Goal: Task Accomplishment & Management: Manage account settings

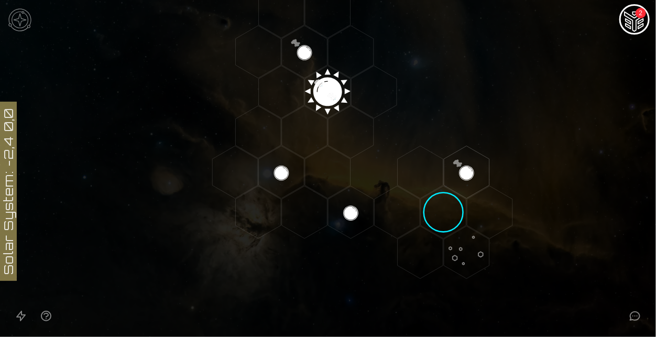
scroll to position [196, 0]
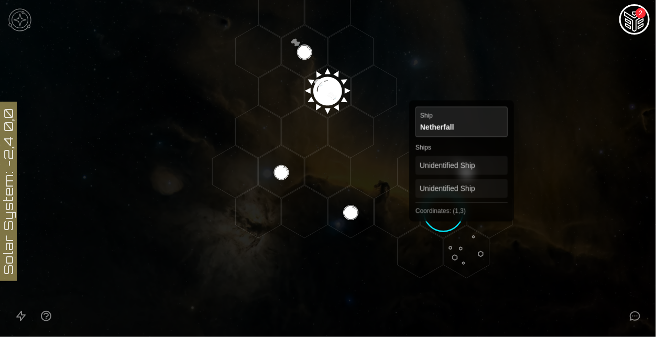
click at [453, 206] on polygon "Hex at coordinates 1,3, clickable" at bounding box center [444, 212] width 46 height 52
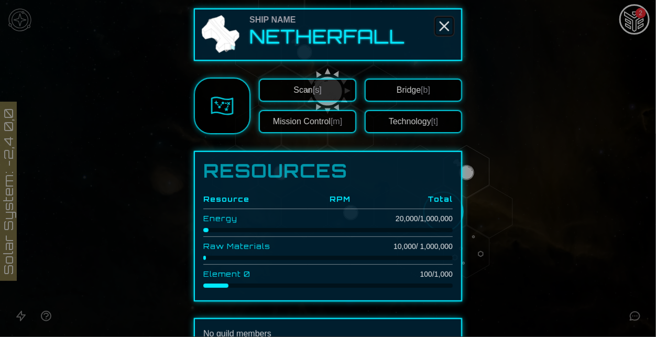
click at [439, 32] on icon "Close" at bounding box center [444, 26] width 17 height 17
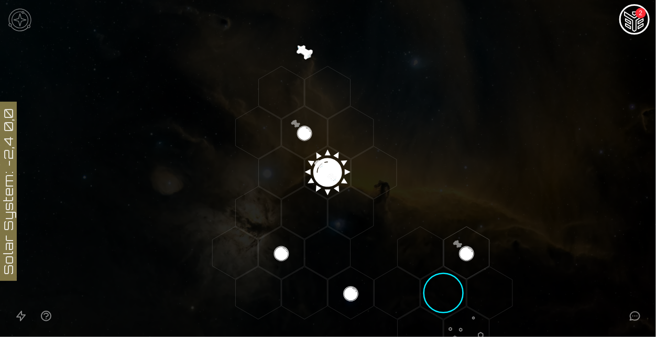
scroll to position [99, 0]
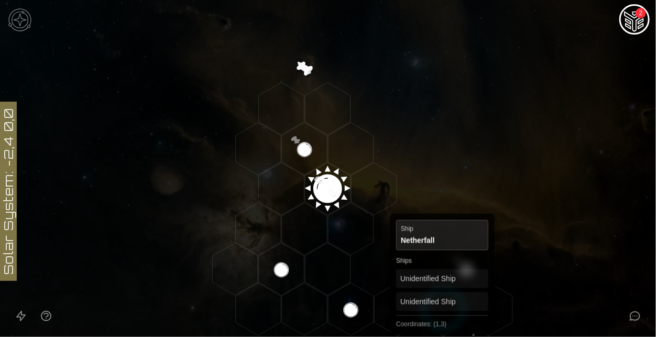
click at [443, 313] on polygon "Hex at coordinates 1,3, clickable" at bounding box center [444, 309] width 46 height 52
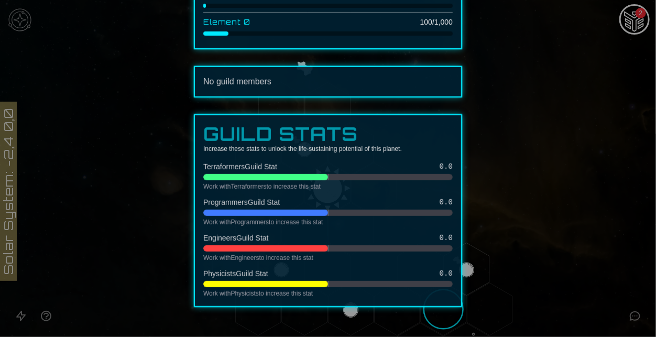
scroll to position [0, 0]
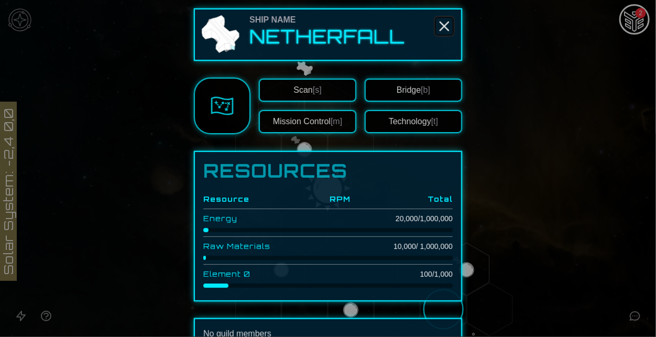
click at [440, 24] on icon "Close" at bounding box center [444, 26] width 17 height 17
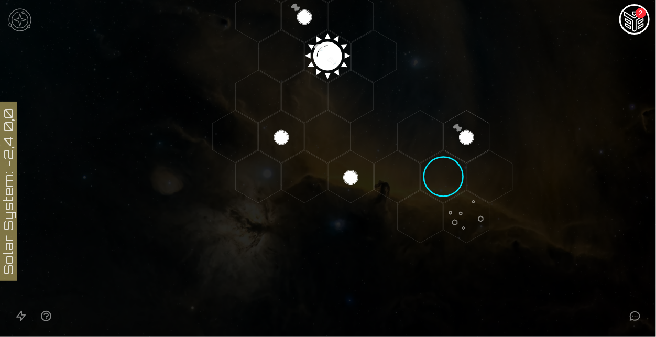
scroll to position [238, 0]
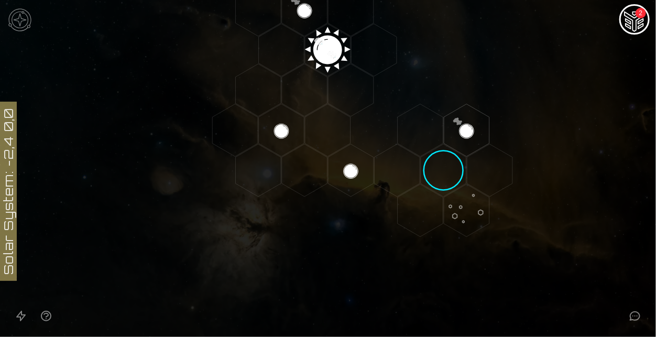
click at [471, 211] on polygon "Hex at coordinates 1,4, clickable" at bounding box center [467, 211] width 46 height 52
click at [20, 17] on img at bounding box center [19, 19] width 31 height 31
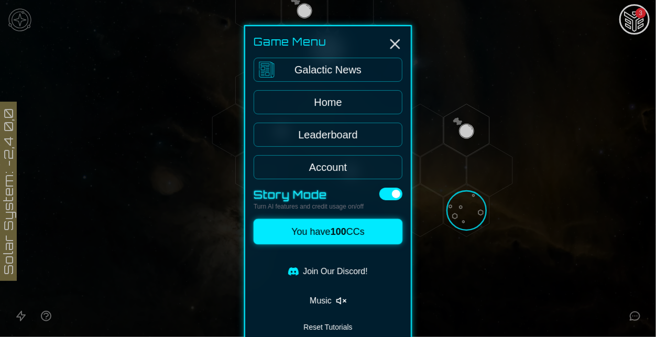
click at [336, 162] on link "Account" at bounding box center [328, 167] width 149 height 24
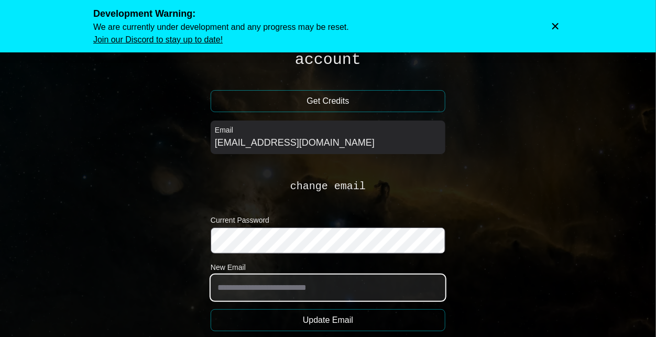
type input "**********"
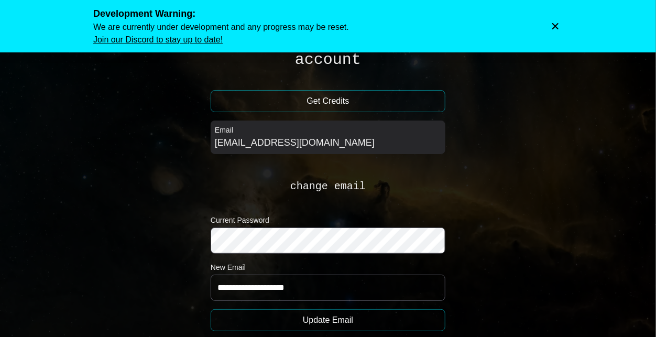
click at [557, 24] on icon "Dismiss warning" at bounding box center [556, 26] width 6 height 6
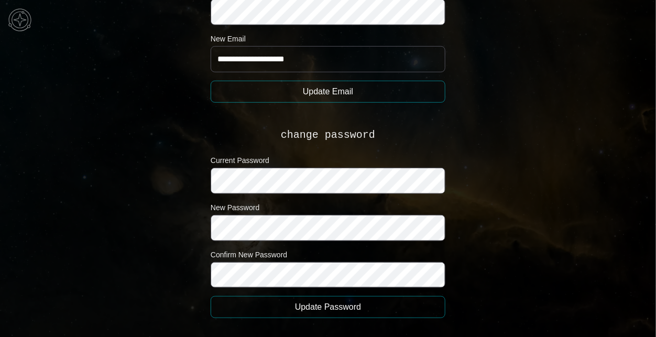
scroll to position [233, 0]
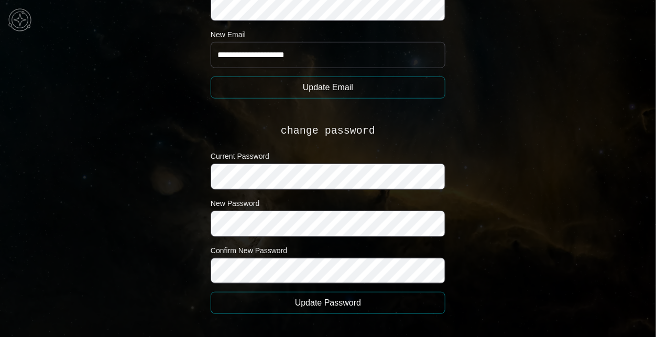
click at [19, 18] on img at bounding box center [19, 19] width 31 height 31
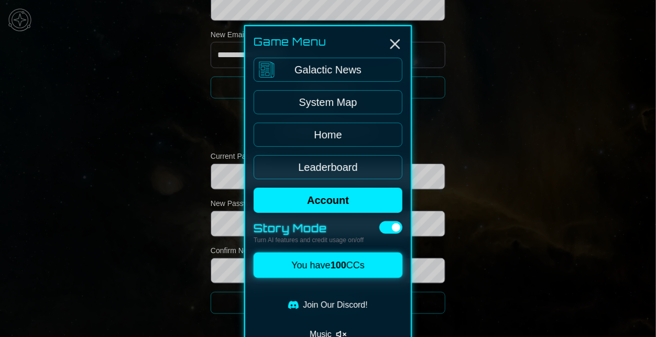
click at [331, 108] on link "System Map" at bounding box center [328, 102] width 149 height 24
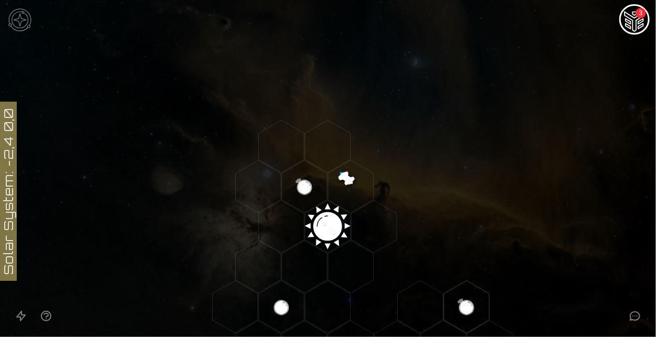
scroll to position [66, 0]
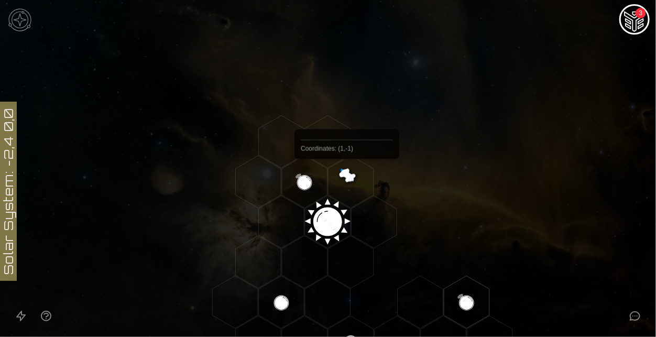
click at [347, 184] on polygon "Hex at coordinates 1,-1, clickable" at bounding box center [351, 182] width 46 height 52
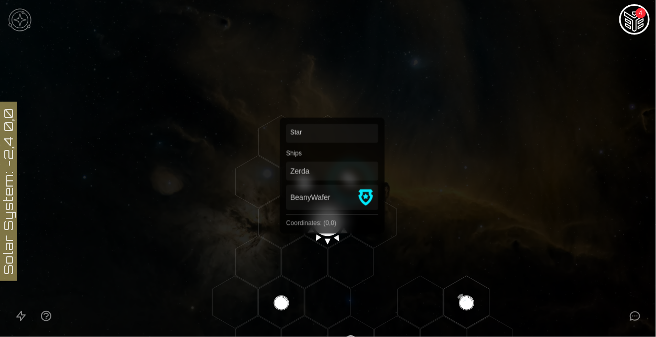
click at [329, 216] on polygon "Hex at coordinates 0,0, clickable" at bounding box center [328, 222] width 46 height 52
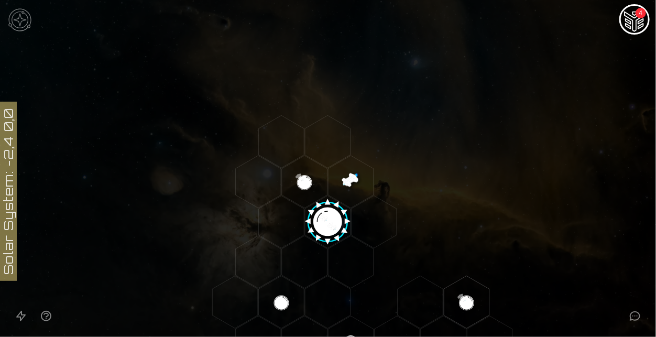
click at [329, 217] on image at bounding box center [328, 218] width 53 height 53
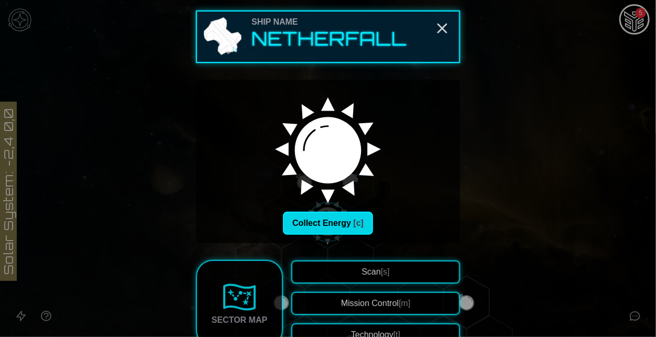
click at [341, 226] on button "Collect Energy [c]" at bounding box center [328, 223] width 90 height 23
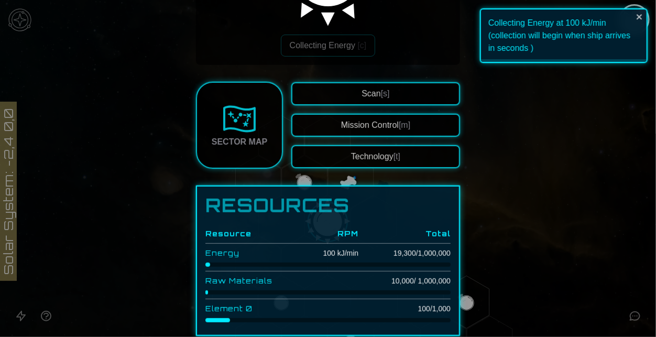
scroll to position [178, 0]
click at [391, 151] on button "Technology [t]" at bounding box center [376, 156] width 169 height 23
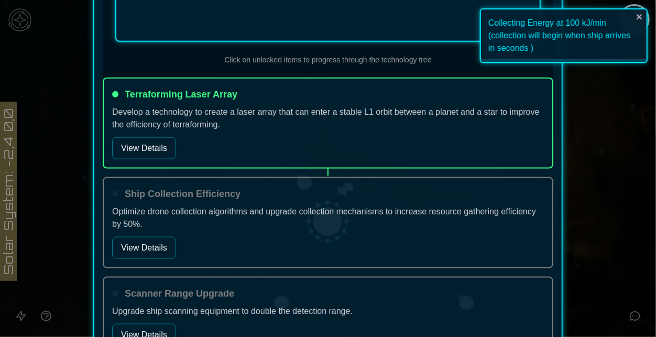
scroll to position [598, 0]
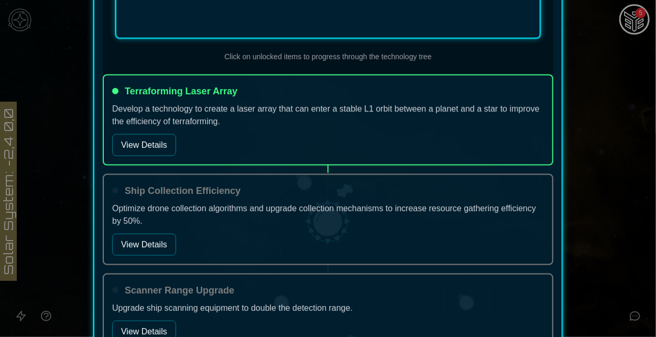
click at [639, 15] on div at bounding box center [328, 168] width 656 height 337
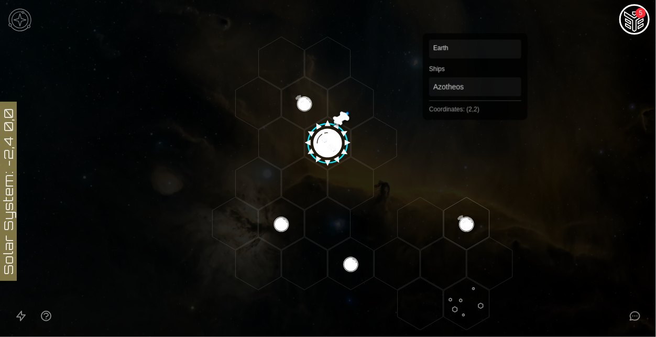
scroll to position [129, 0]
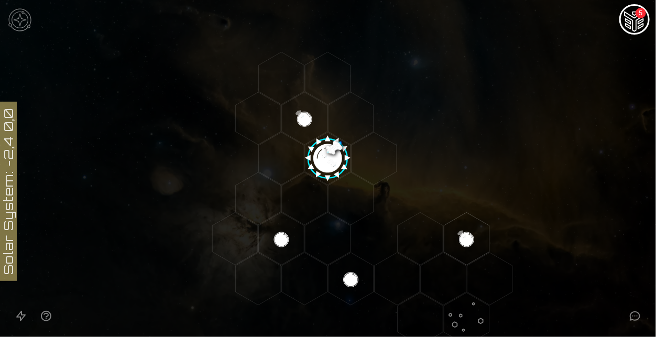
click at [640, 316] on icon at bounding box center [635, 316] width 9 height 8
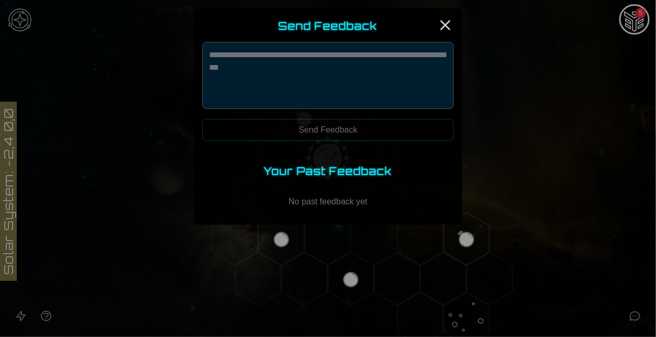
click at [436, 37] on div "Send Feedback Send Feedback" at bounding box center [328, 86] width 252 height 135
click at [444, 26] on line "Close" at bounding box center [446, 25] width 8 height 8
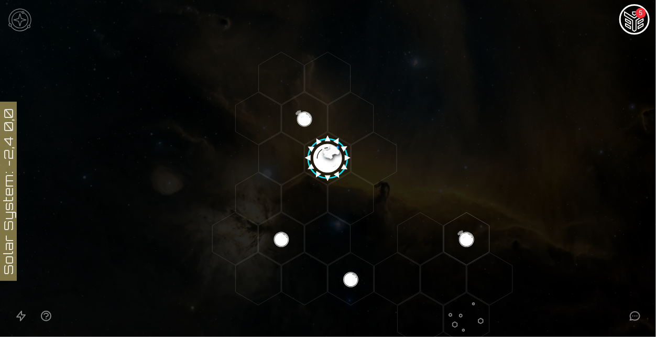
click at [21, 308] on button "Open accessible navigation interface" at bounding box center [20, 316] width 25 height 25
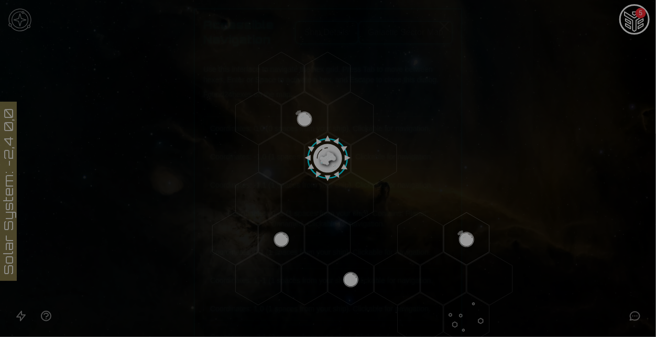
click at [423, 157] on button "Coordinates: -1,0 (1 spaces from your ship). Clickable for navigation." at bounding box center [321, 157] width 237 height 24
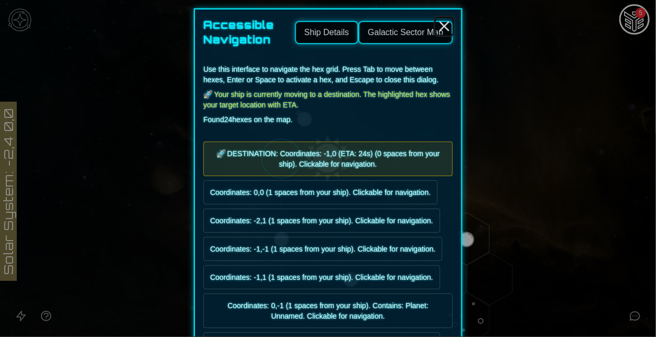
click at [443, 28] on line "Close" at bounding box center [444, 26] width 8 height 8
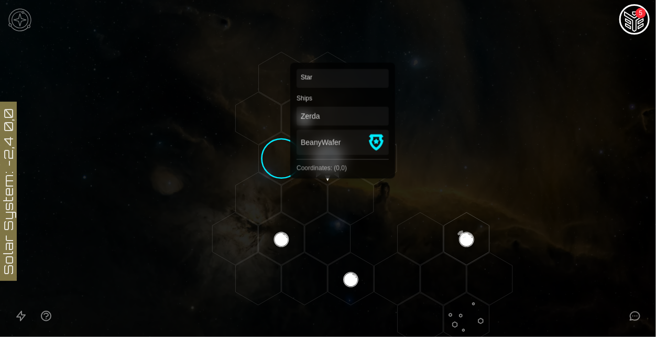
click at [333, 153] on polygon "Hex at coordinates 0,0, clickable" at bounding box center [328, 158] width 46 height 52
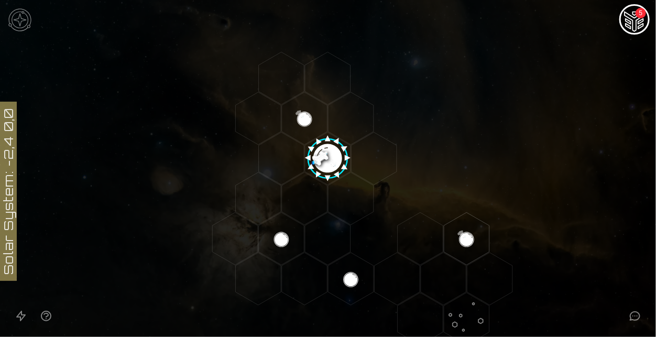
click at [333, 153] on image at bounding box center [328, 155] width 53 height 53
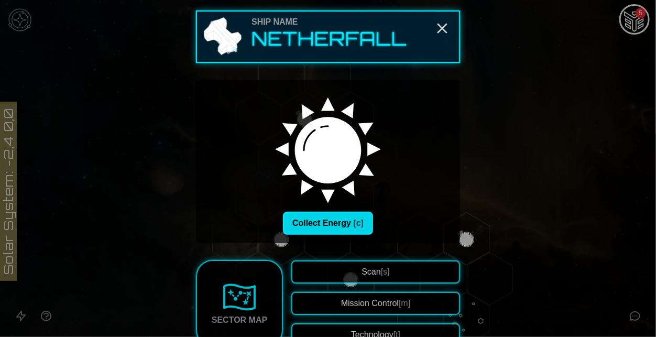
click at [342, 228] on button "Collect Energy [c]" at bounding box center [328, 223] width 90 height 23
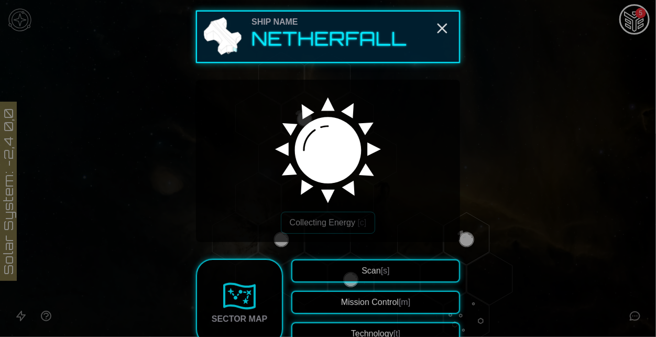
scroll to position [199, 0]
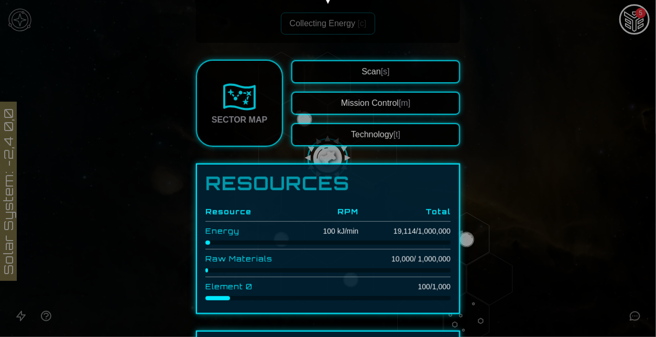
click at [344, 102] on button "Mission Control [m]" at bounding box center [376, 103] width 169 height 23
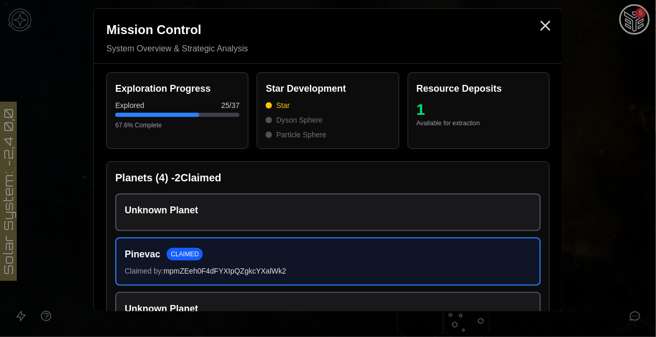
scroll to position [170, 0]
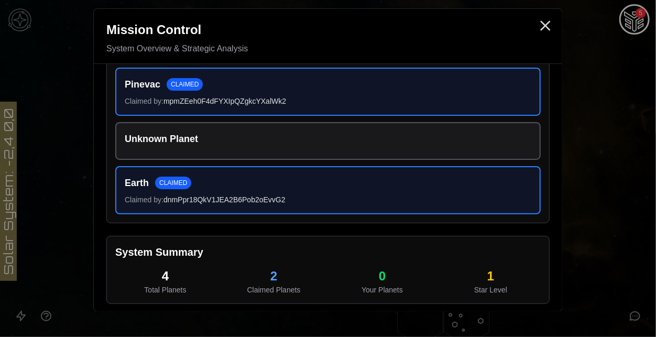
click at [150, 141] on h4 "Unknown Planet" at bounding box center [161, 139] width 73 height 15
click at [539, 27] on icon "Close" at bounding box center [545, 25] width 17 height 17
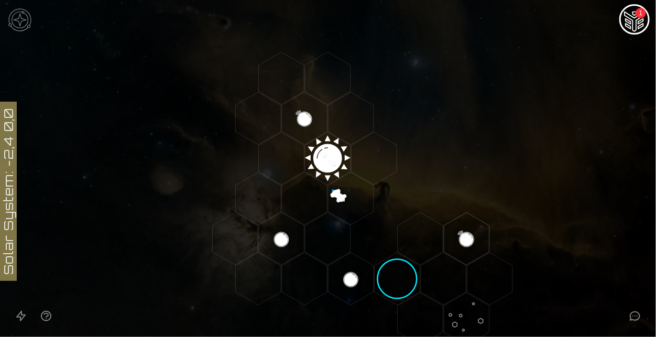
click at [26, 320] on icon "Open accessible navigation interface" at bounding box center [21, 316] width 13 height 13
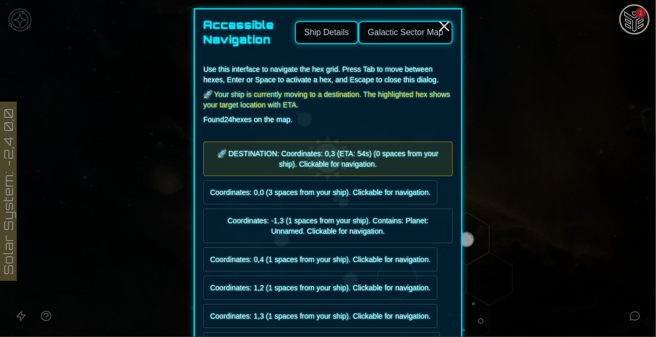
click at [317, 28] on button "Ship Details" at bounding box center [326, 32] width 63 height 23
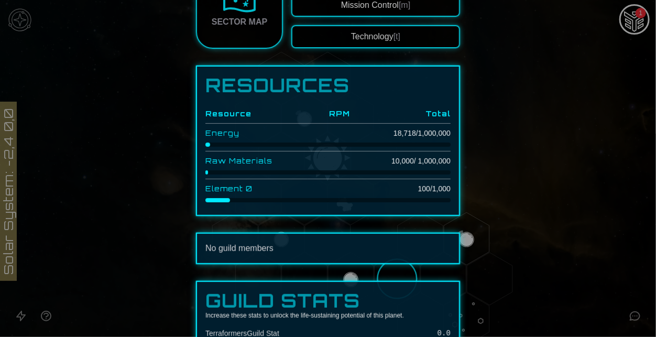
scroll to position [306, 0]
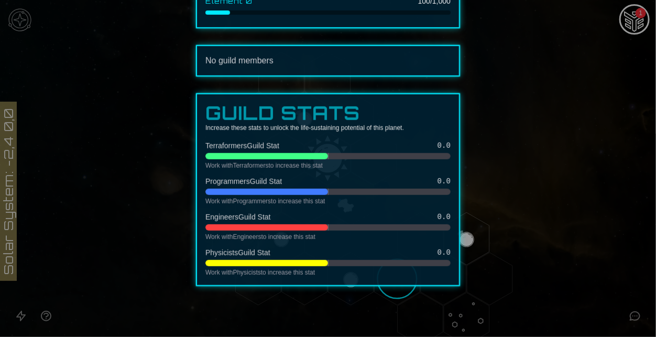
click at [561, 252] on div at bounding box center [328, 168] width 656 height 337
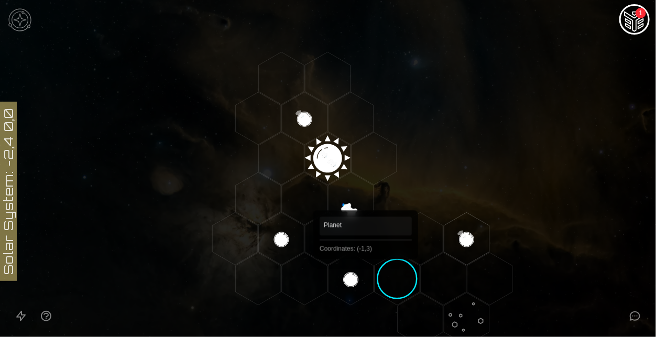
click at [366, 274] on polygon "Hex at coordinates -1,3, clickable" at bounding box center [351, 279] width 46 height 52
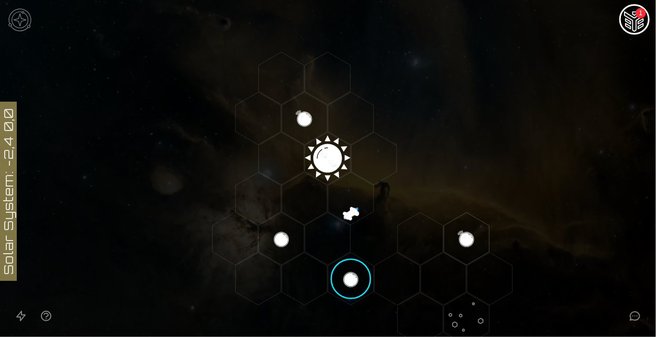
click at [366, 274] on image at bounding box center [351, 278] width 53 height 53
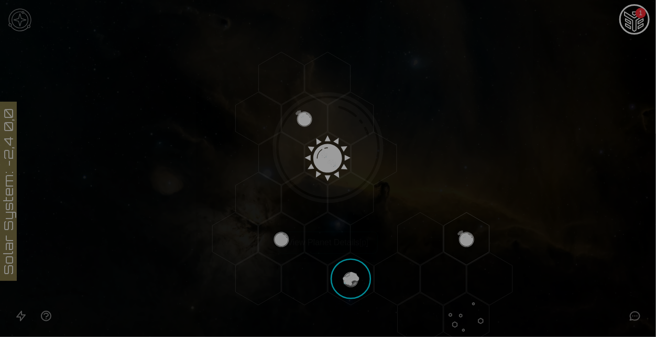
click at [397, 279] on div "Sector Map Scan [s] Mission Control [m] Technology [t]" at bounding box center [328, 322] width 264 height 87
click at [396, 284] on button "Scan [s]" at bounding box center [376, 290] width 169 height 23
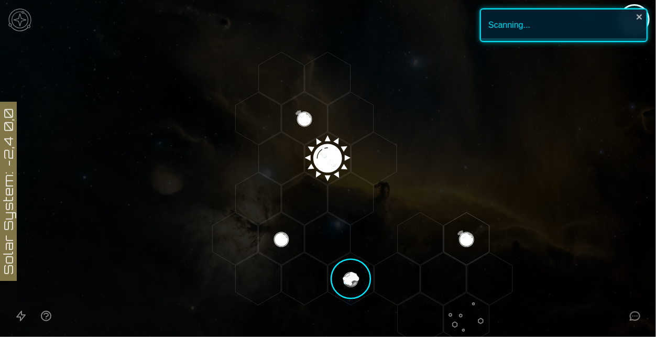
click at [363, 275] on image at bounding box center [351, 278] width 53 height 53
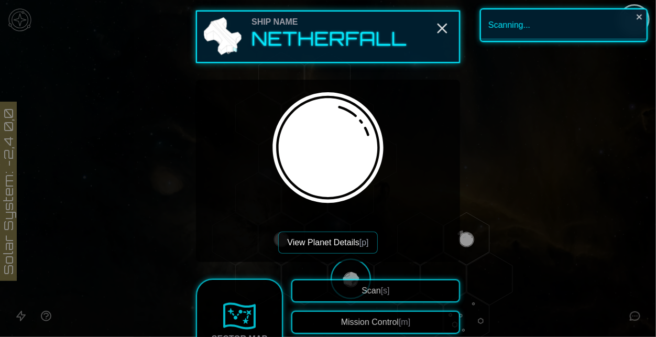
click at [341, 237] on button "View Planet Details [p]" at bounding box center [327, 243] width 99 height 22
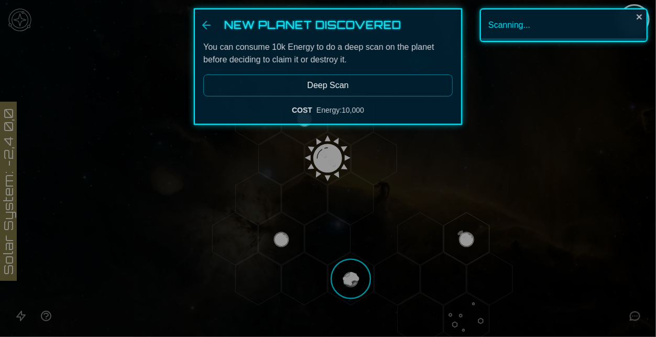
click at [342, 81] on button "Deep Scan" at bounding box center [328, 85] width 250 height 22
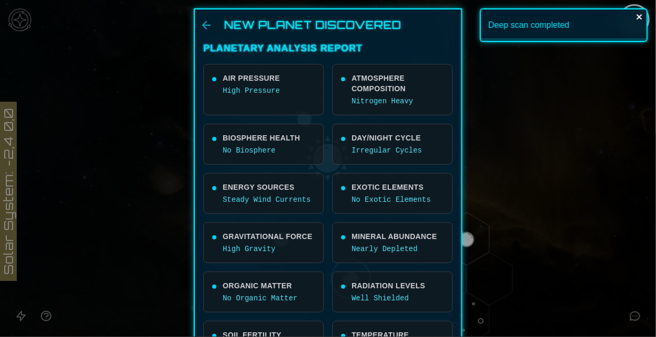
click at [638, 15] on icon "close" at bounding box center [639, 16] width 5 height 5
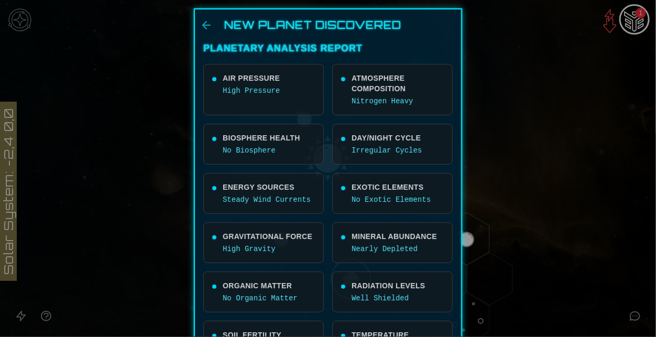
click at [365, 146] on p "Irregular Cycles" at bounding box center [398, 150] width 92 height 10
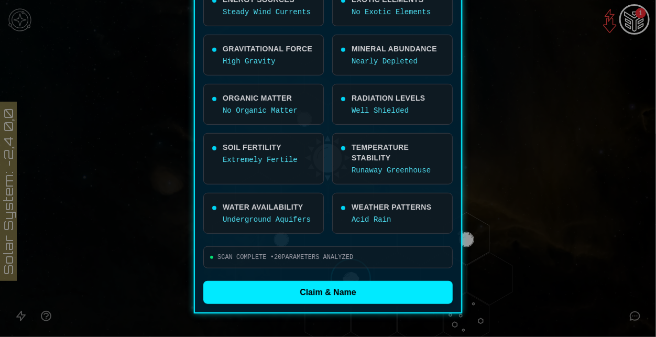
click at [294, 257] on span "SCAN COMPLETE • 20 PARAMETERS ANALYZED" at bounding box center [286, 257] width 136 height 8
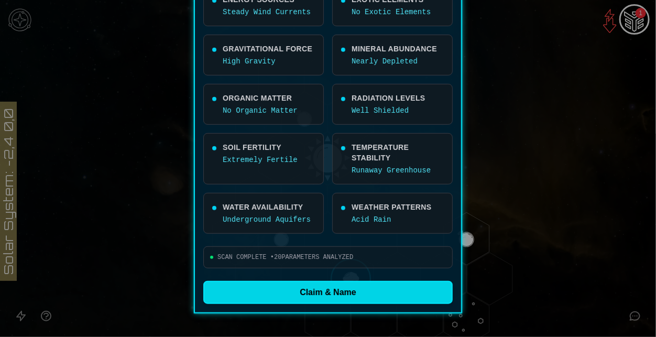
click at [319, 296] on button "Claim & Name" at bounding box center [328, 292] width 250 height 23
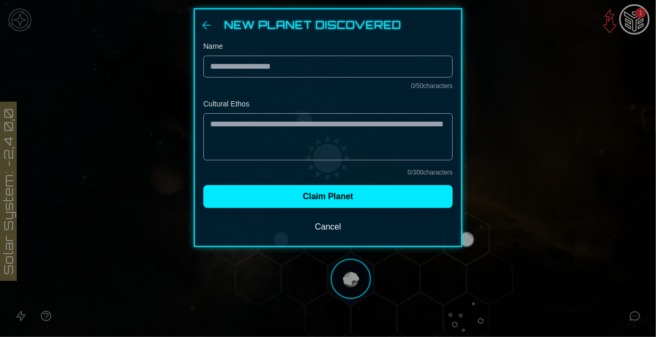
scroll to position [0, 0]
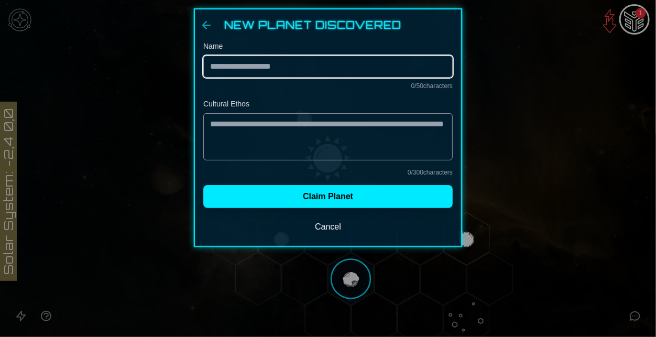
click at [308, 61] on input "Name" at bounding box center [328, 67] width 250 height 22
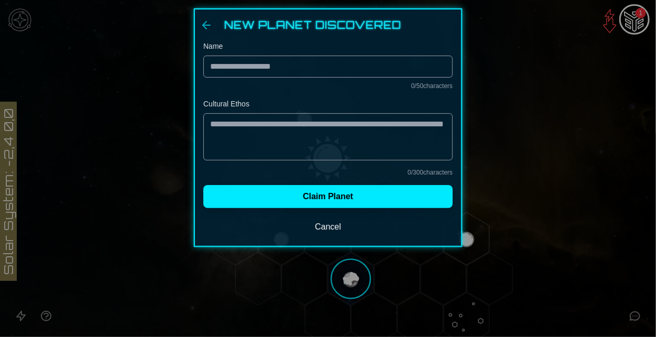
click at [404, 110] on div "Cultural Ethos 0 / 300 characters" at bounding box center [328, 138] width 250 height 78
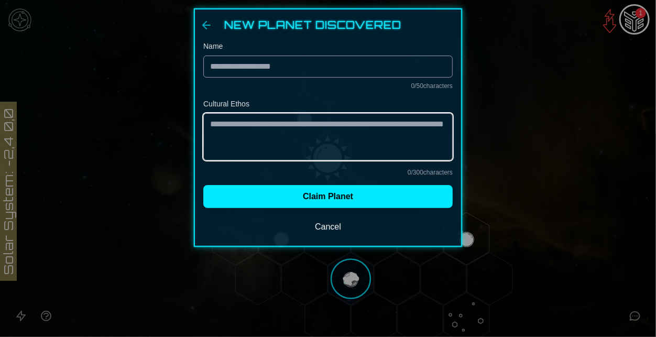
click at [314, 150] on textarea "Cultural Ethos" at bounding box center [328, 136] width 250 height 47
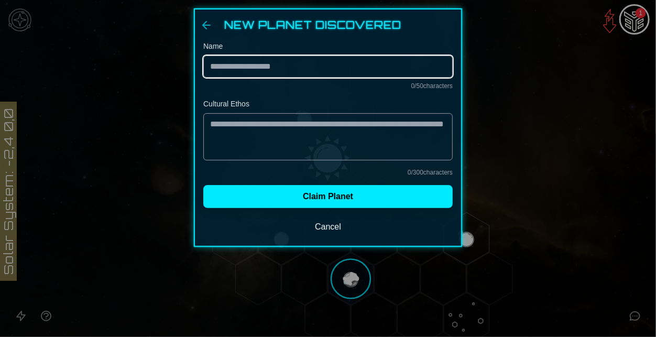
click at [254, 70] on input "Name" at bounding box center [328, 67] width 250 height 22
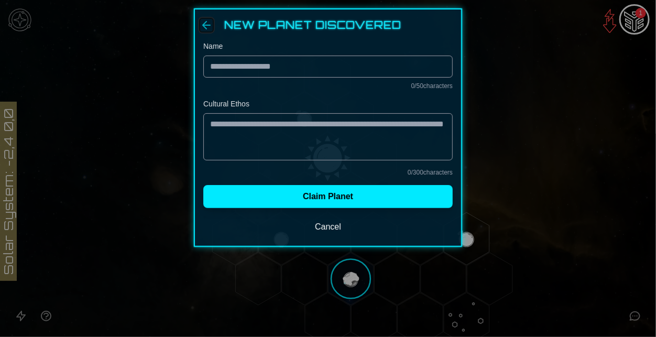
click at [204, 21] on icon "Back" at bounding box center [206, 25] width 13 height 13
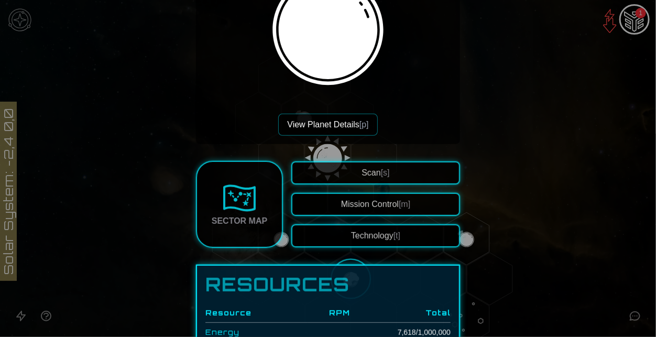
scroll to position [130, 0]
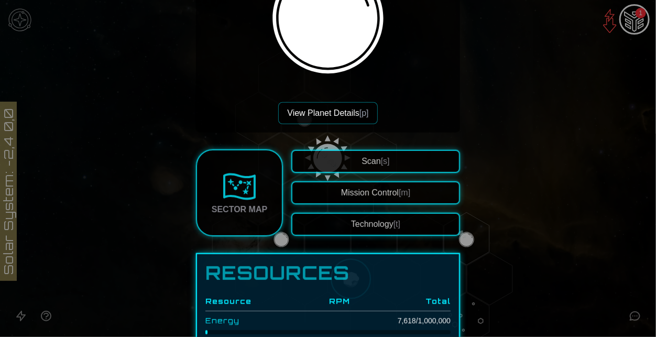
click at [311, 117] on button "View Planet Details [p]" at bounding box center [327, 113] width 99 height 22
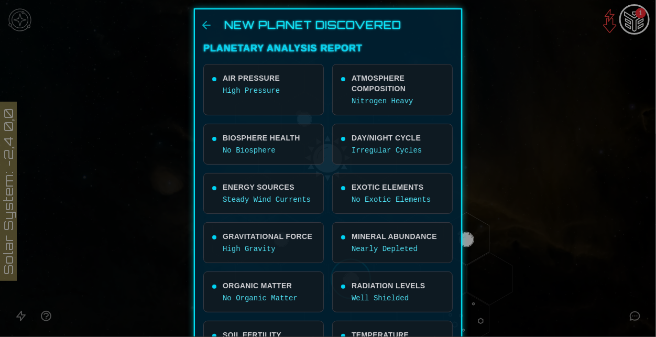
scroll to position [188, 0]
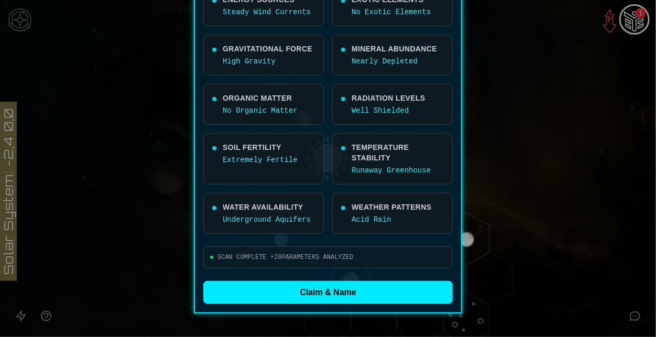
click at [375, 220] on p "Acid Rain" at bounding box center [398, 219] width 92 height 10
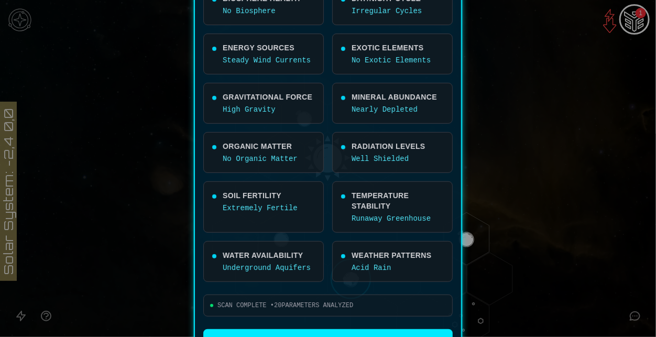
scroll to position [139, 0]
click at [415, 110] on p "Nearly Depleted" at bounding box center [398, 110] width 92 height 10
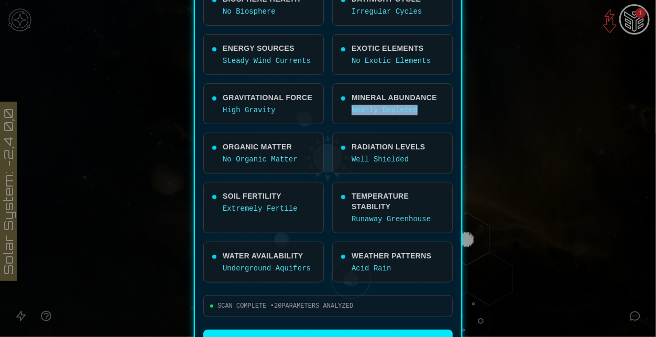
click at [330, 149] on div "Air Pressure High Pressure Atmosphere Composition Nitrogen Heavy Biosphere Heal…" at bounding box center [328, 104] width 250 height 358
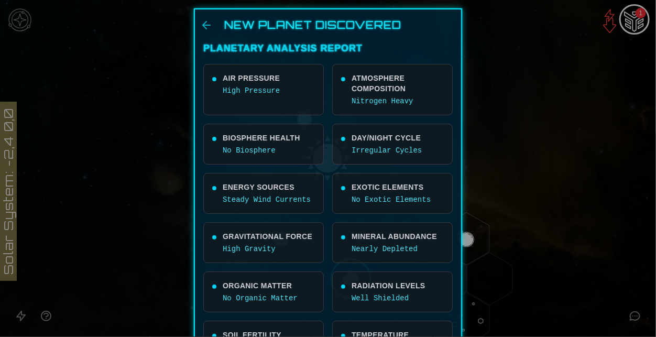
scroll to position [188, 0]
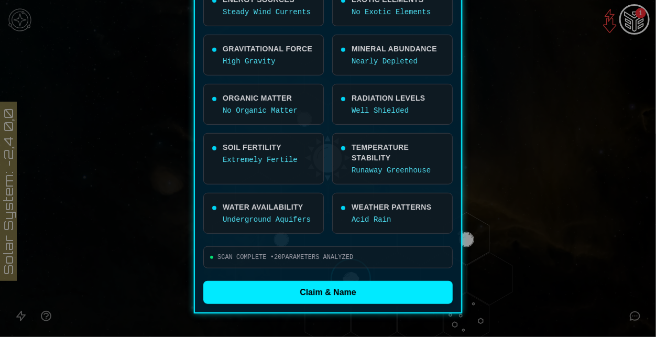
click at [301, 251] on div "SCAN COMPLETE • 20 PARAMETERS ANALYZED" at bounding box center [328, 257] width 250 height 22
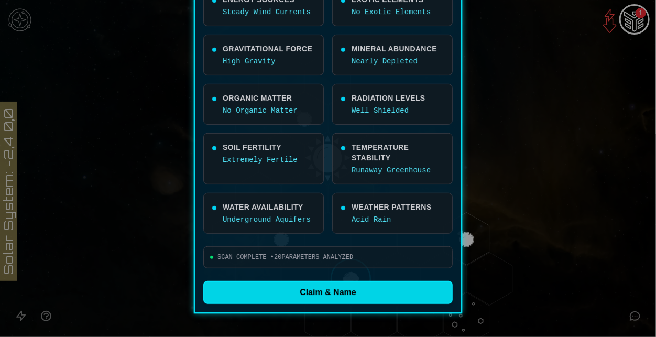
click at [322, 299] on button "Claim & Name" at bounding box center [328, 292] width 250 height 23
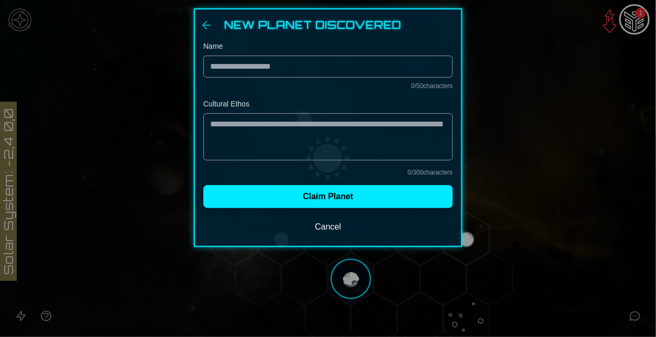
scroll to position [0, 0]
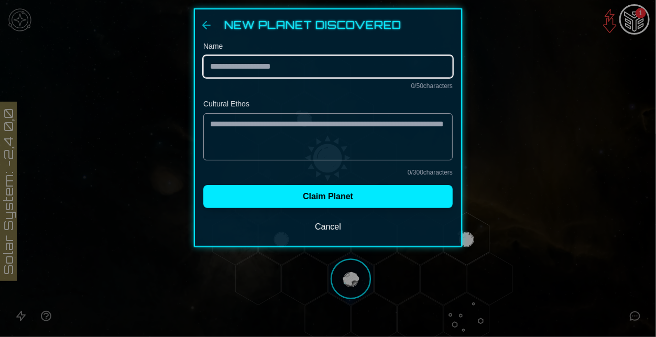
click at [272, 68] on input "Name" at bounding box center [328, 67] width 250 height 22
paste input "******"
type input "******"
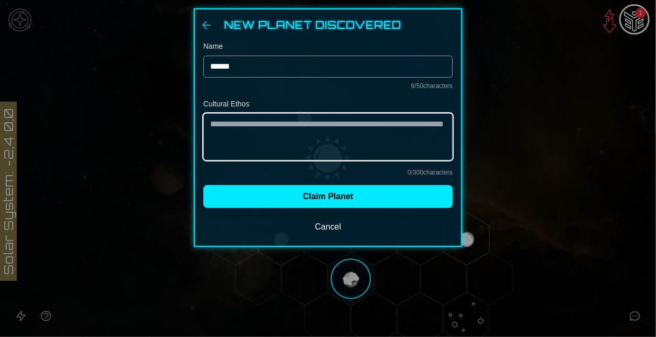
click at [284, 127] on textarea "Cultural Ethos" at bounding box center [328, 136] width 250 height 47
type textarea "*"
click at [369, 128] on textarea "**********" at bounding box center [328, 136] width 250 height 47
click at [360, 126] on textarea "**********" at bounding box center [328, 136] width 250 height 47
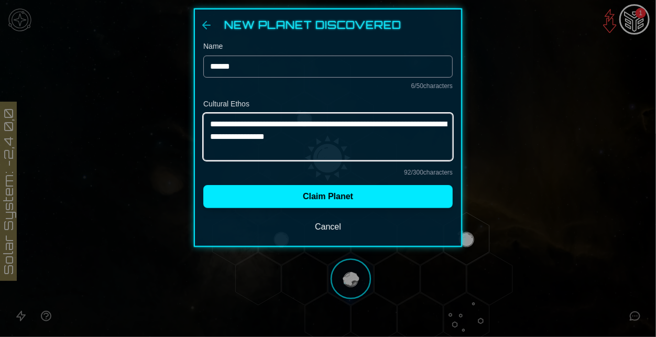
drag, startPoint x: 241, startPoint y: 135, endPoint x: 320, endPoint y: 136, distance: 79.7
click at [320, 136] on textarea "**********" at bounding box center [328, 136] width 250 height 47
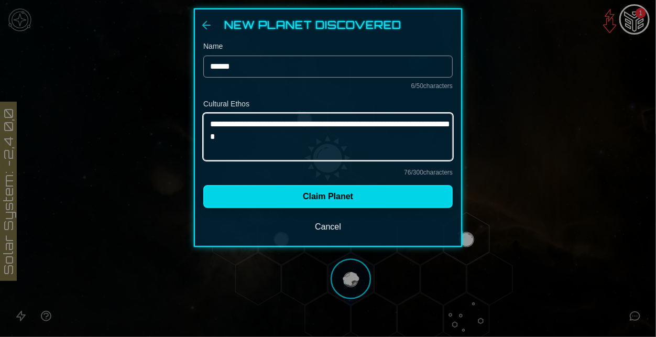
type textarea "**********"
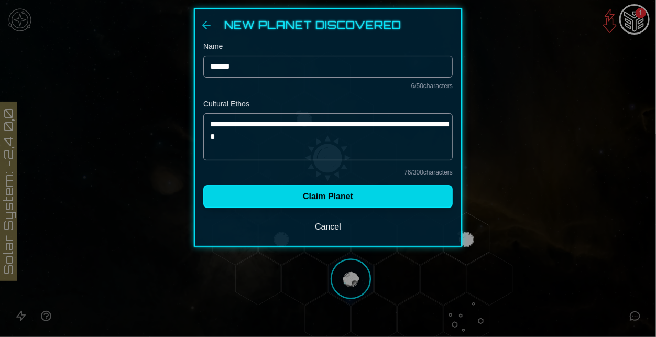
click at [295, 205] on button "Claim Planet" at bounding box center [328, 196] width 250 height 23
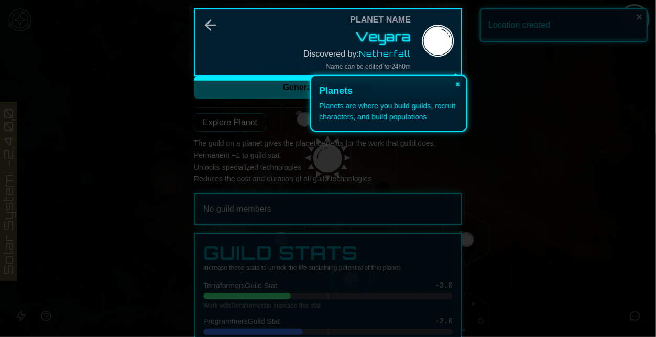
click at [460, 82] on button "×" at bounding box center [458, 83] width 17 height 15
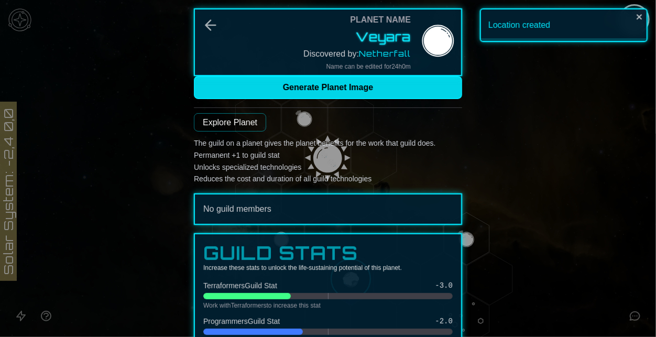
click at [414, 90] on button "Generate Planet Image" at bounding box center [328, 87] width 268 height 23
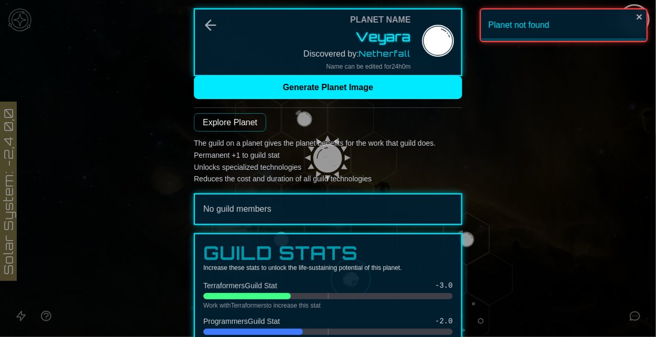
click at [247, 123] on link "Explore Planet" at bounding box center [230, 122] width 72 height 18
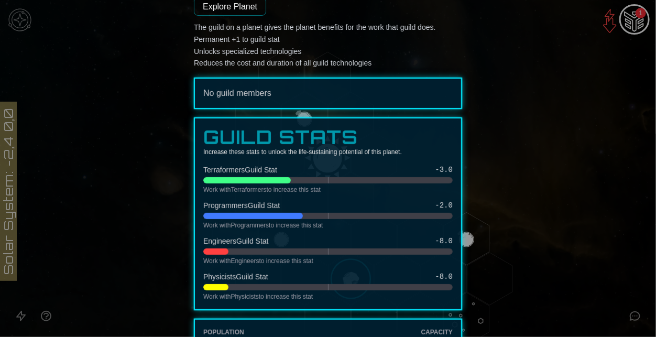
scroll to position [196, 0]
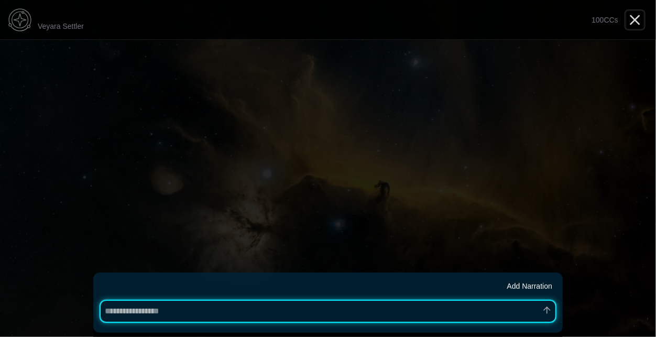
click at [637, 28] on icon "Close" at bounding box center [635, 20] width 17 height 17
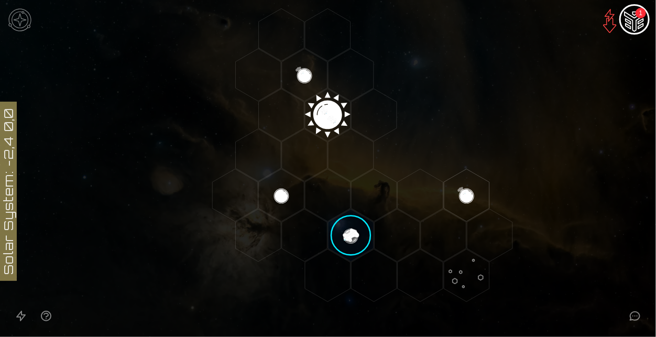
scroll to position [175, 0]
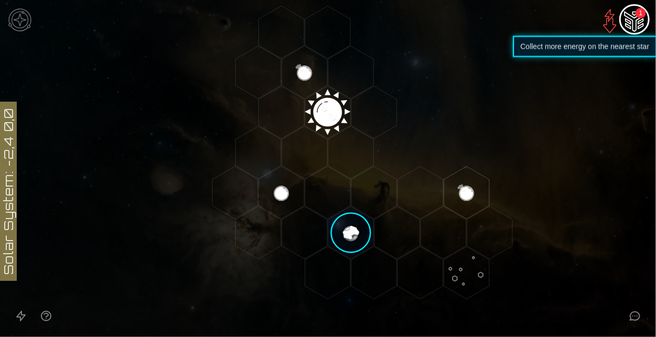
click at [614, 22] on img at bounding box center [610, 20] width 25 height 25
click at [607, 21] on img at bounding box center [610, 20] width 25 height 25
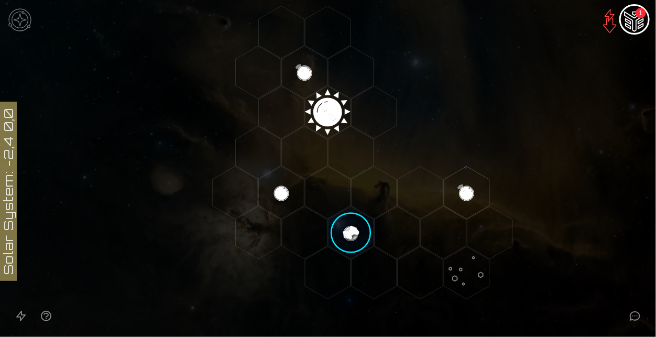
click at [630, 20] on img "Ship AI Chat - 1 unread messages" at bounding box center [634, 20] width 25 height 25
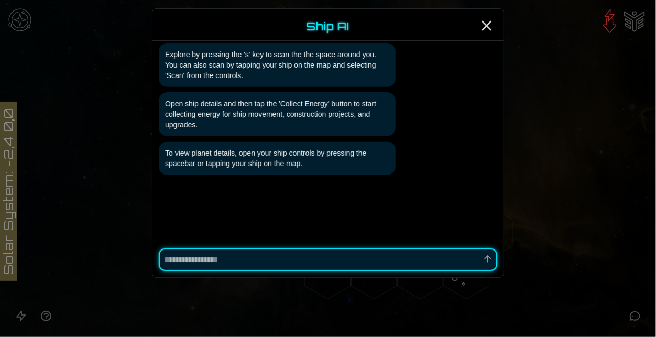
scroll to position [192, 0]
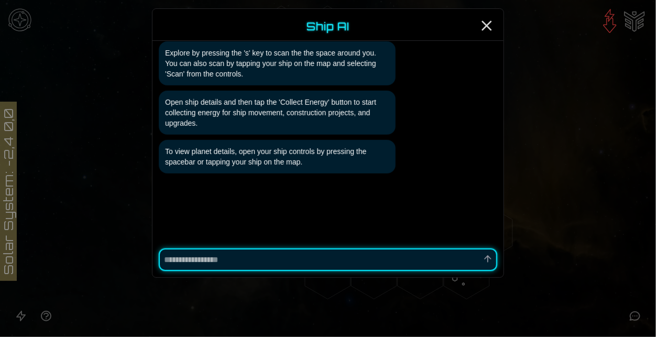
type textarea "*"
click at [487, 31] on icon "Close" at bounding box center [487, 25] width 17 height 17
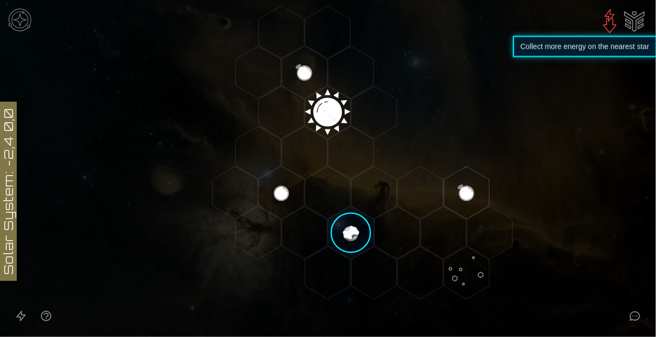
click at [613, 17] on img at bounding box center [610, 20] width 25 height 25
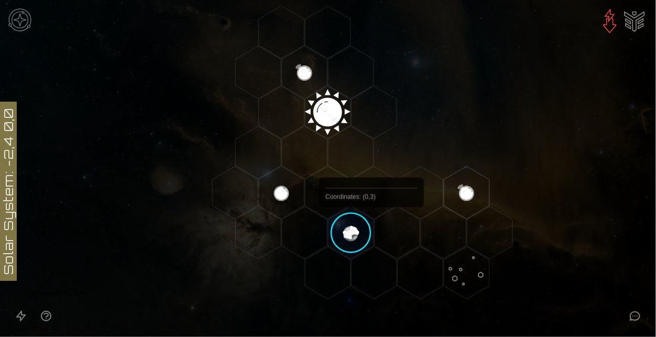
click at [369, 231] on image at bounding box center [351, 232] width 53 height 53
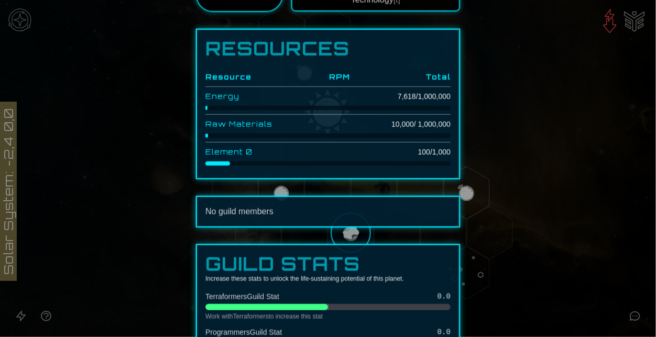
scroll to position [356, 0]
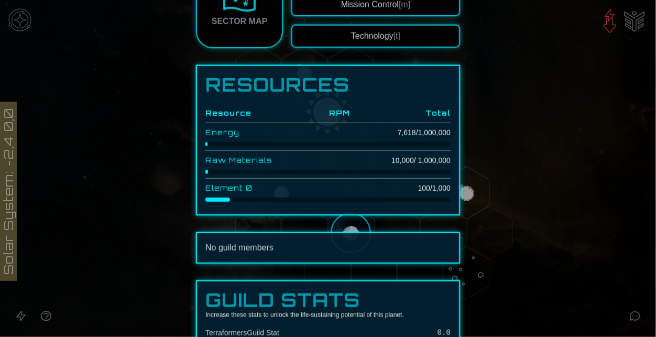
click at [465, 197] on div at bounding box center [328, 168] width 656 height 337
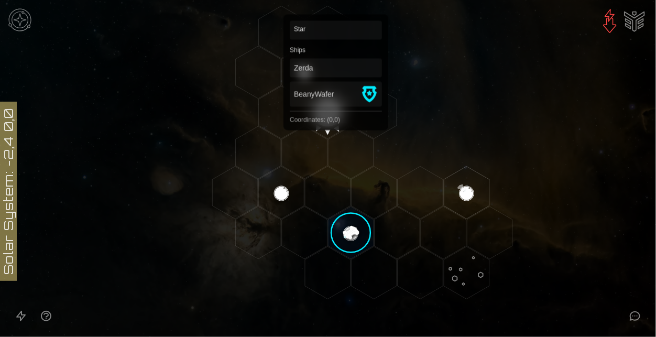
click at [336, 113] on polygon "Hex at coordinates 0,0, clickable" at bounding box center [328, 112] width 46 height 52
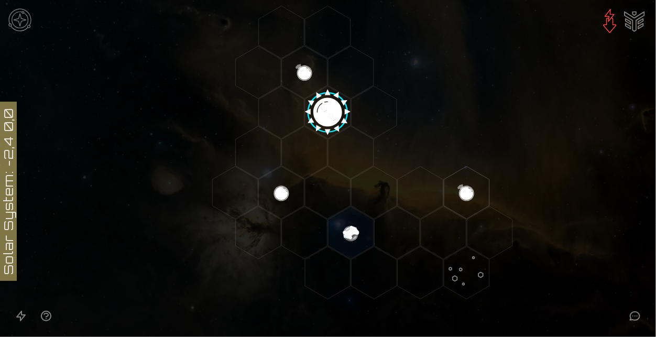
click at [336, 113] on image at bounding box center [328, 109] width 53 height 53
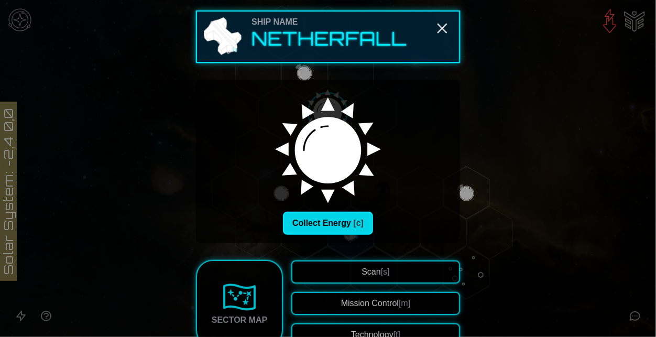
click at [348, 221] on button "Collect Energy [c]" at bounding box center [328, 223] width 90 height 23
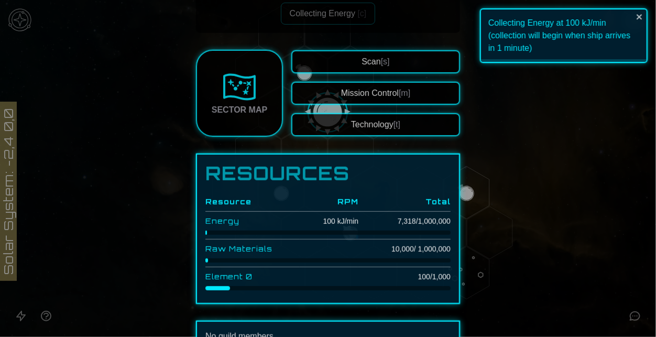
scroll to position [213, 0]
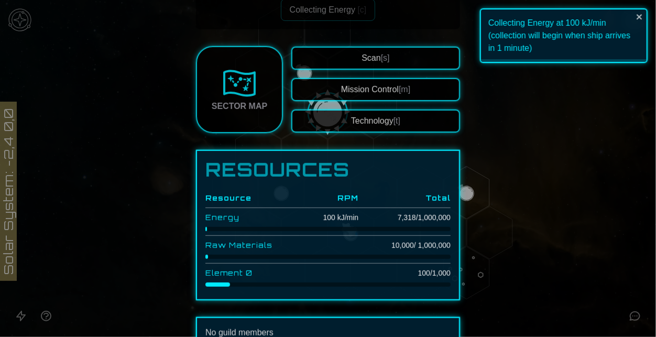
click at [404, 85] on span "[m]" at bounding box center [405, 89] width 12 height 9
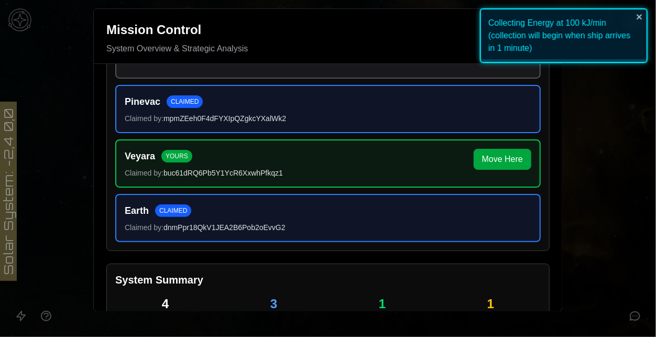
scroll to position [180, 0]
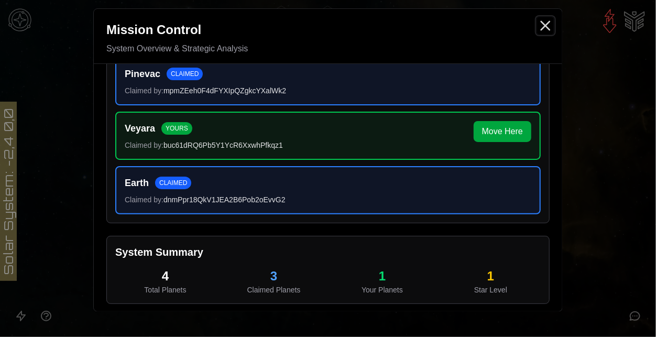
click at [547, 23] on icon "Close" at bounding box center [545, 25] width 17 height 17
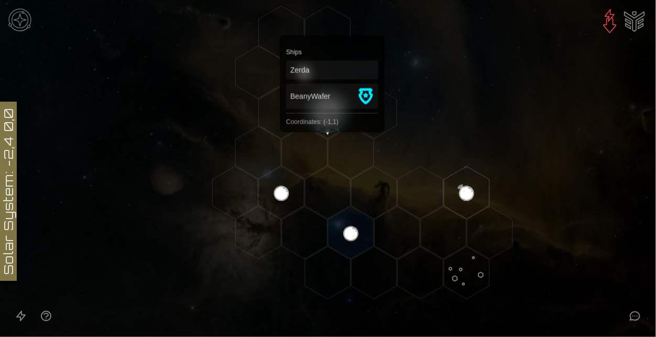
click at [331, 119] on image at bounding box center [328, 109] width 53 height 53
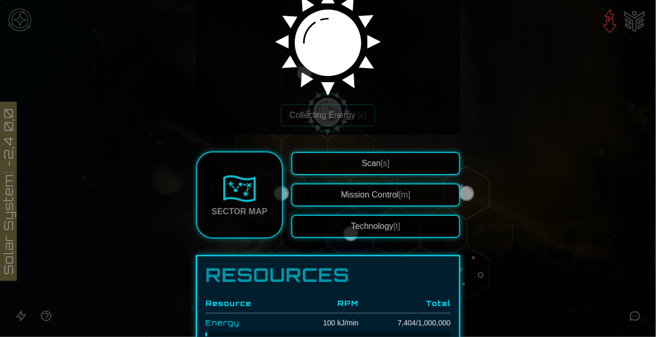
scroll to position [89, 0]
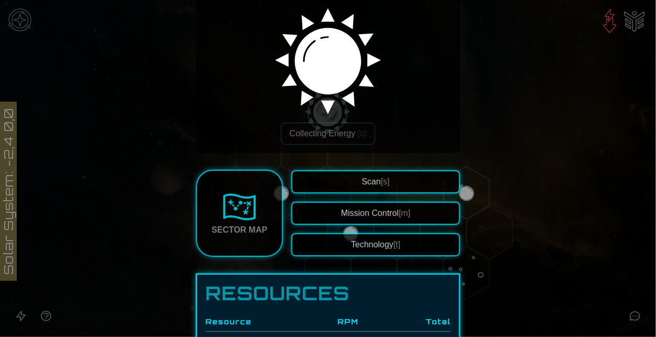
click at [542, 106] on div at bounding box center [328, 168] width 656 height 337
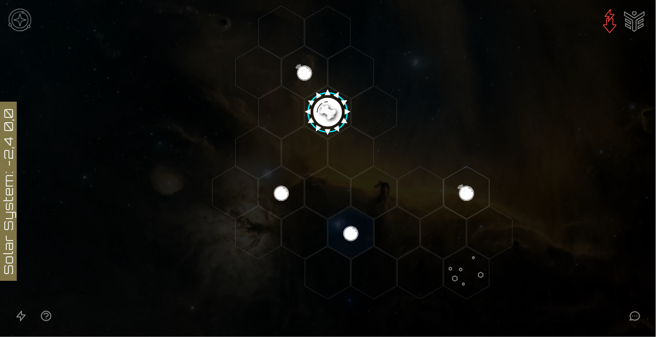
click at [608, 14] on img at bounding box center [610, 20] width 25 height 25
click at [641, 317] on icon at bounding box center [635, 316] width 13 height 13
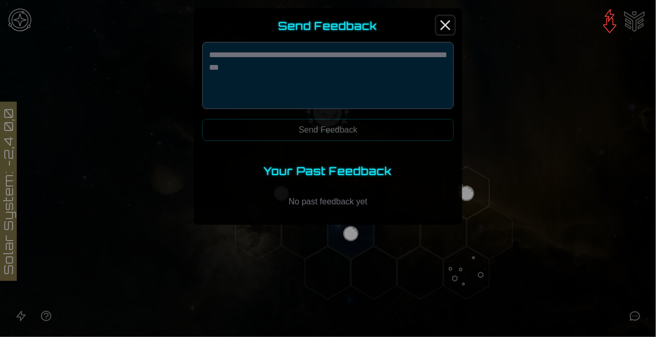
click at [443, 17] on icon "Close" at bounding box center [445, 25] width 17 height 17
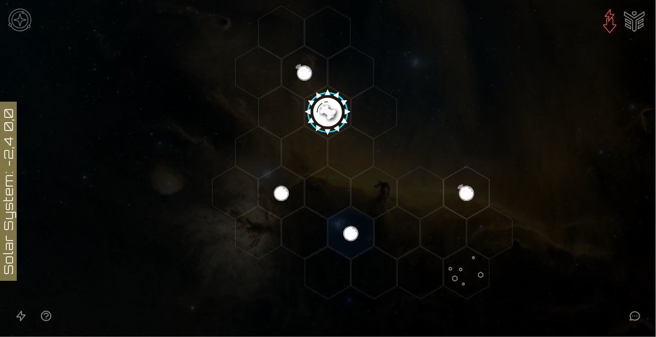
click at [335, 107] on image at bounding box center [328, 109] width 53 height 53
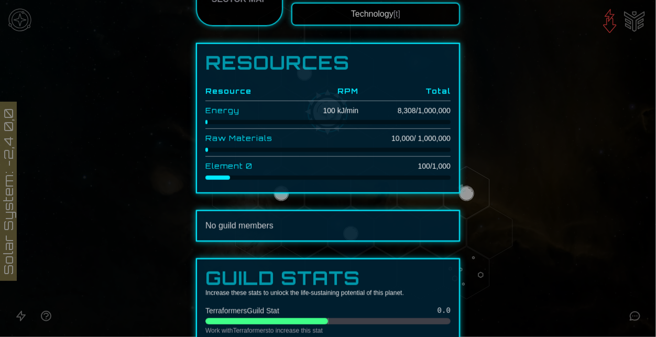
scroll to position [485, 0]
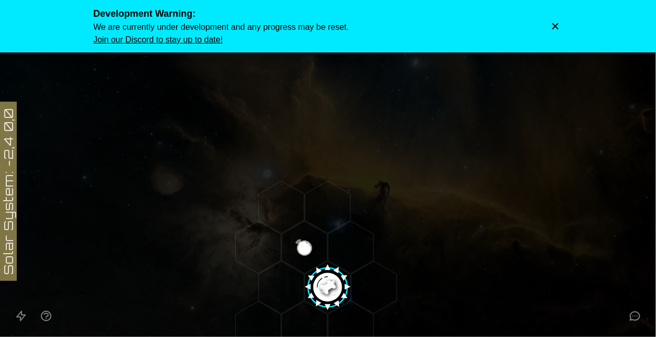
click at [556, 27] on icon "Dismiss warning" at bounding box center [556, 26] width 6 height 6
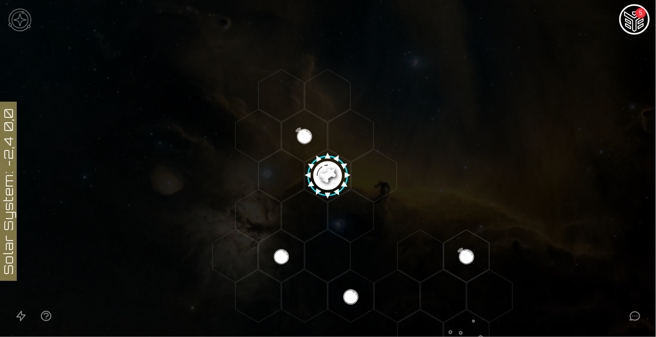
scroll to position [113, 0]
click at [635, 324] on button at bounding box center [635, 316] width 25 height 25
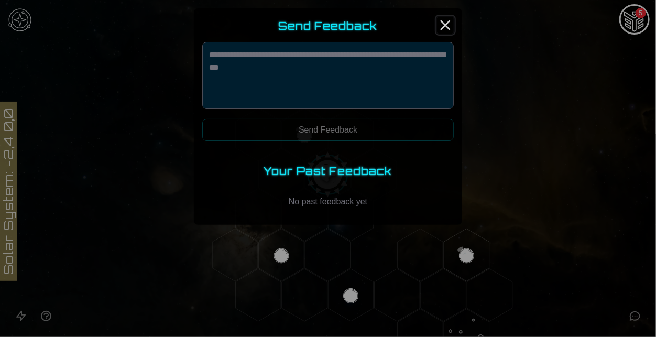
click at [449, 20] on icon "Close" at bounding box center [445, 25] width 17 height 17
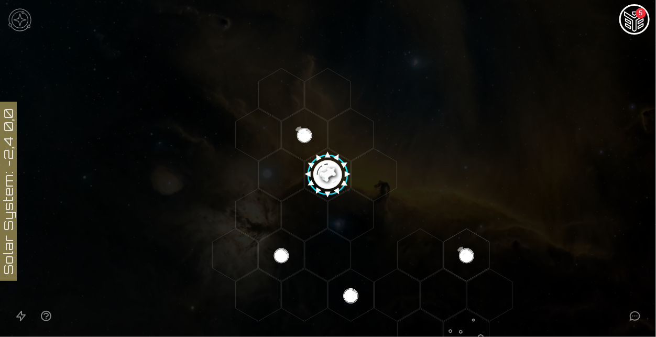
click at [643, 25] on img "Ship AI Chat - 5 unread messages" at bounding box center [634, 20] width 25 height 25
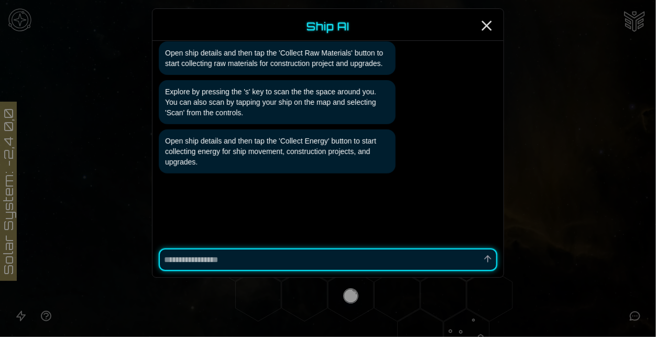
scroll to position [0, 0]
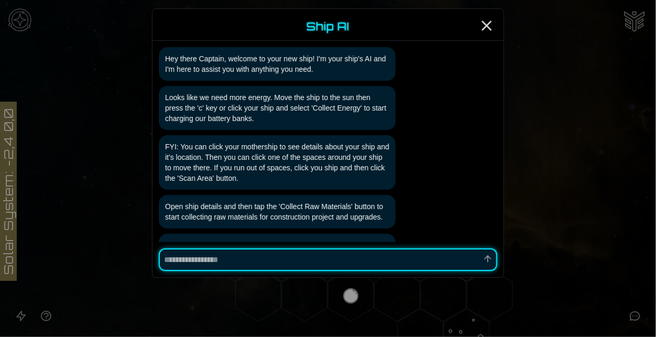
click at [324, 244] on div at bounding box center [328, 260] width 351 height 36
type textarea "*"
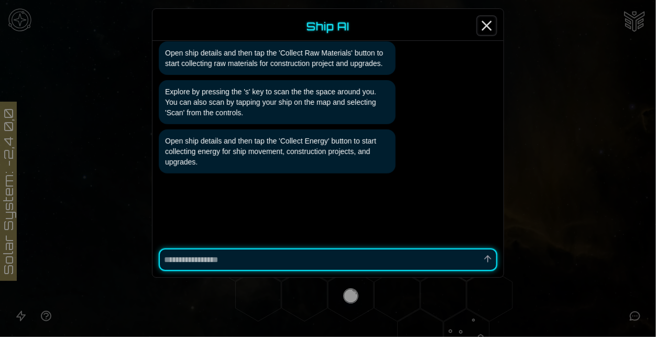
click at [487, 27] on icon "Close" at bounding box center [487, 25] width 17 height 17
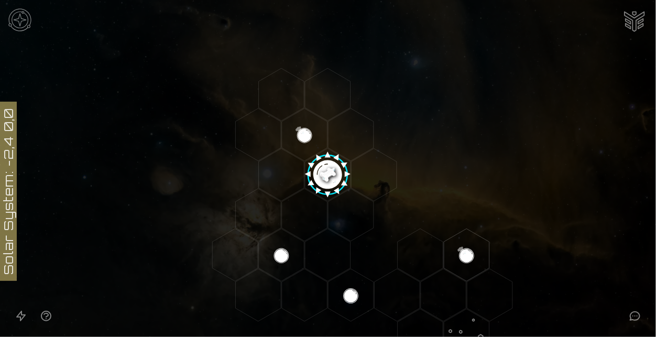
click at [16, 23] on img at bounding box center [19, 19] width 31 height 31
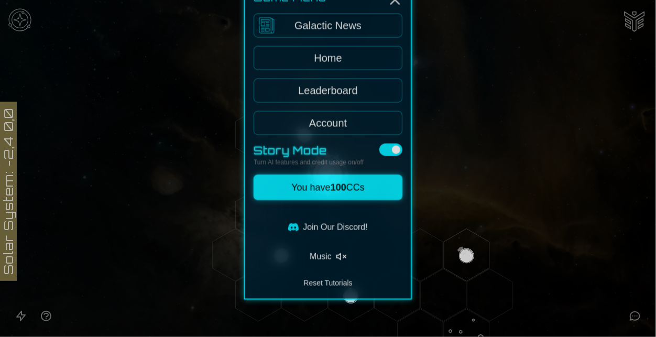
click at [394, 200] on div "Story Mode Turn AI features and credit usage on/off" at bounding box center [328, 199] width 149 height 23
click at [391, 194] on button at bounding box center [391, 194] width 23 height 13
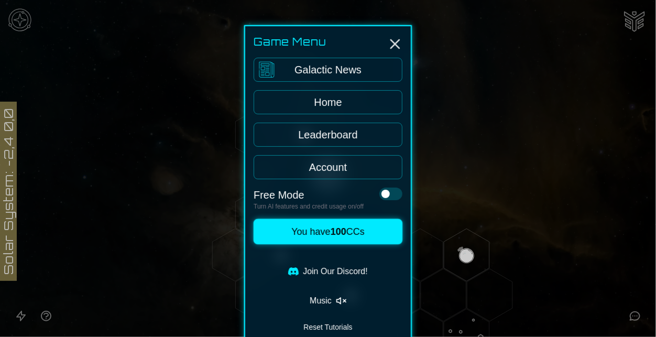
click at [541, 252] on div at bounding box center [328, 168] width 656 height 337
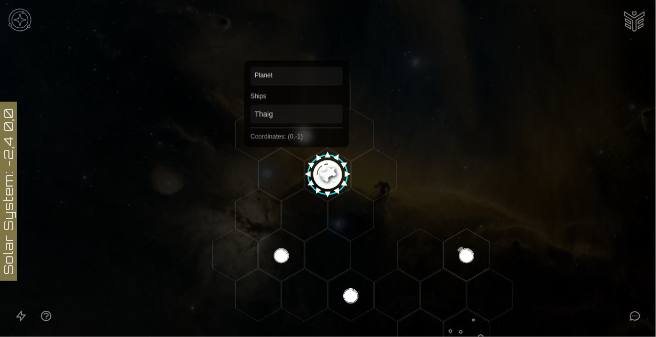
scroll to position [238, 0]
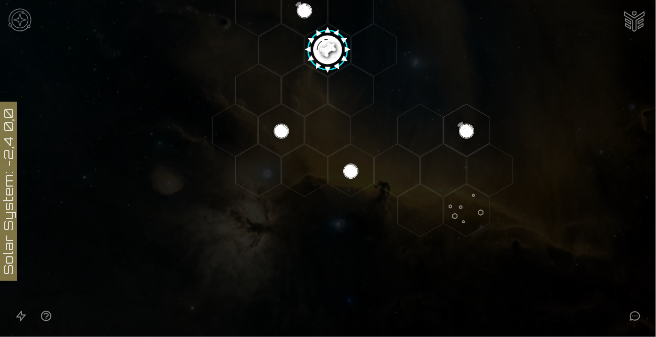
click at [339, 50] on image at bounding box center [328, 46] width 53 height 53
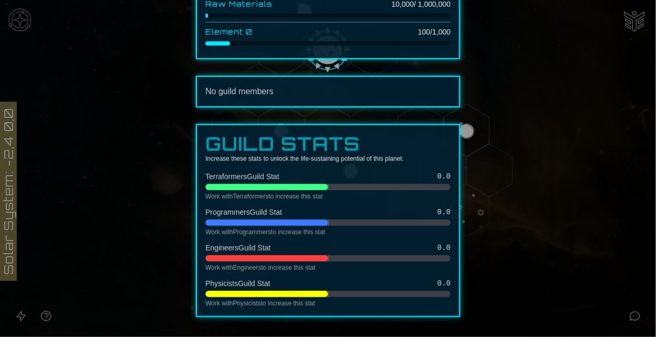
scroll to position [0, 0]
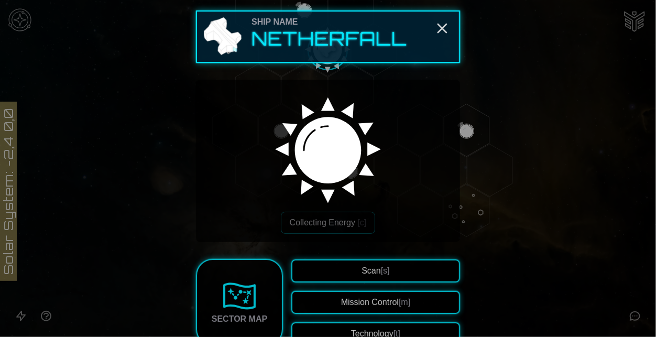
click at [341, 296] on button "Mission Control [m]" at bounding box center [376, 302] width 169 height 23
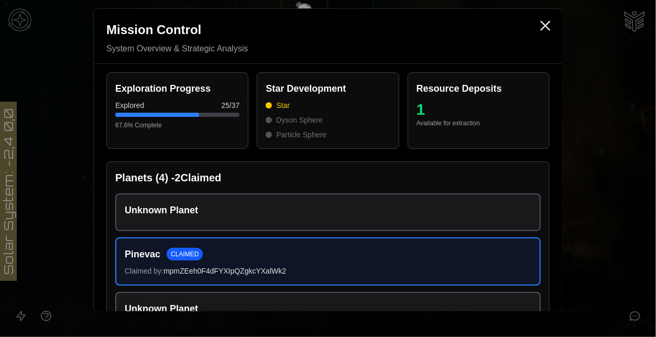
scroll to position [170, 0]
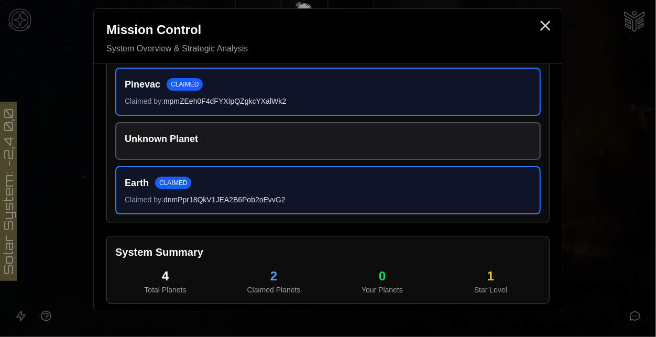
click at [636, 165] on div at bounding box center [328, 168] width 656 height 337
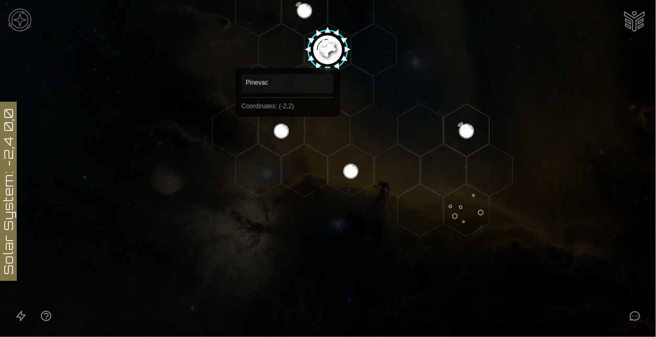
click at [288, 132] on polygon "Hex at coordinates -2,2, clickable" at bounding box center [282, 130] width 46 height 52
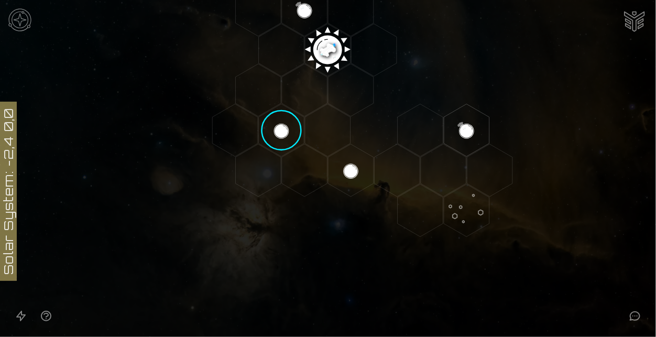
click at [288, 132] on image at bounding box center [281, 130] width 53 height 53
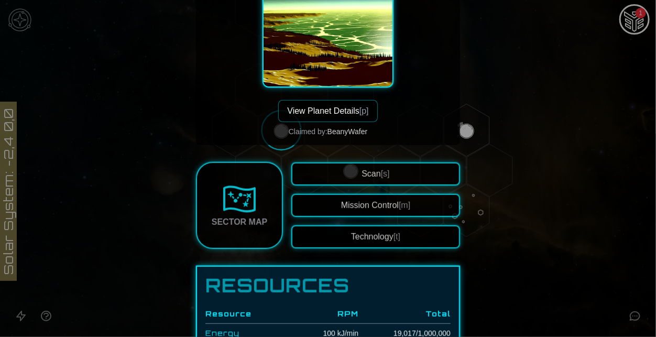
scroll to position [156, 0]
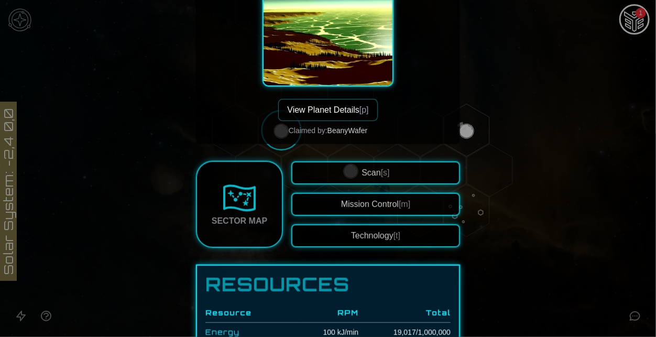
click at [525, 146] on div at bounding box center [328, 168] width 656 height 337
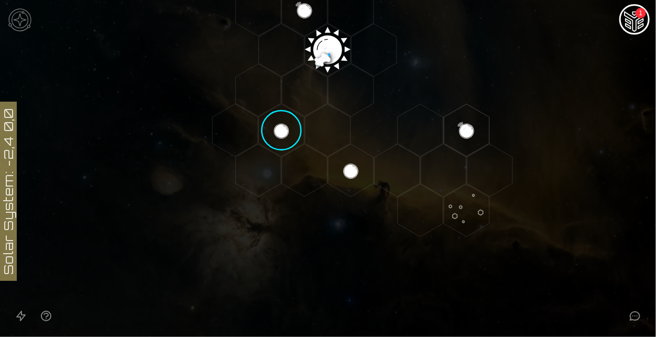
click at [375, 160] on polygon "Hex at coordinates 0,3, clickable" at bounding box center [398, 170] width 46 height 52
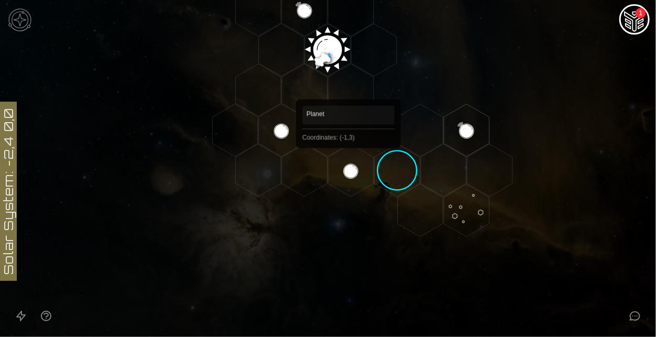
click at [349, 163] on polygon "Hex at coordinates -1,3, clickable" at bounding box center [351, 170] width 46 height 52
click at [349, 163] on image at bounding box center [351, 170] width 53 height 53
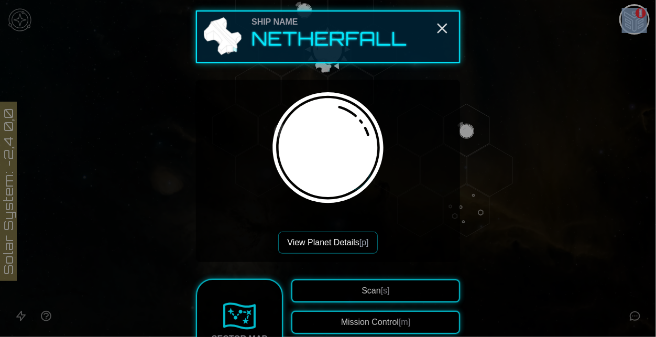
scroll to position [2, 0]
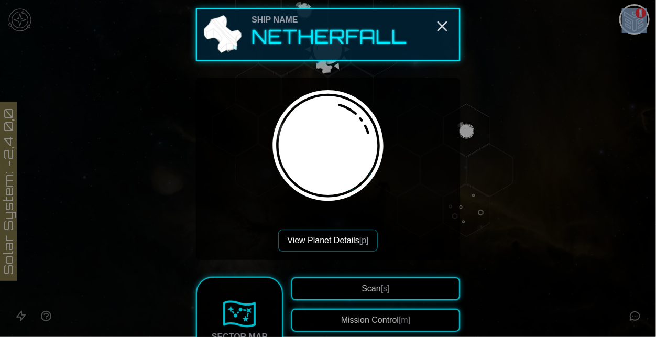
click at [337, 247] on button "View Planet Details [p]" at bounding box center [327, 241] width 99 height 22
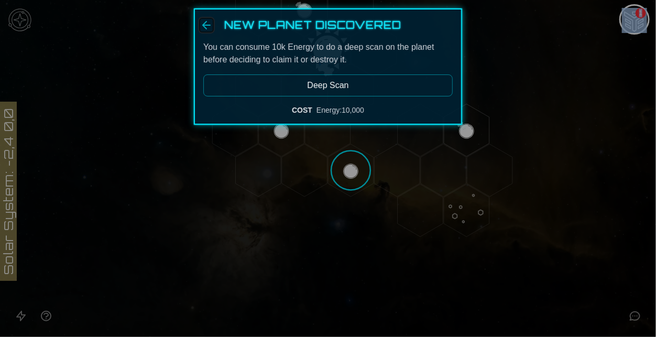
click at [200, 21] on icon "Back" at bounding box center [206, 25] width 13 height 13
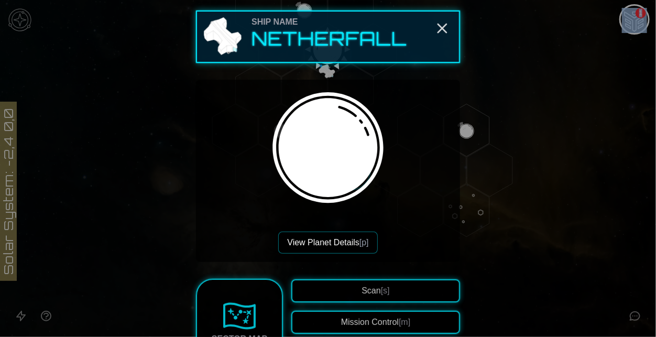
click at [577, 250] on div at bounding box center [328, 168] width 656 height 337
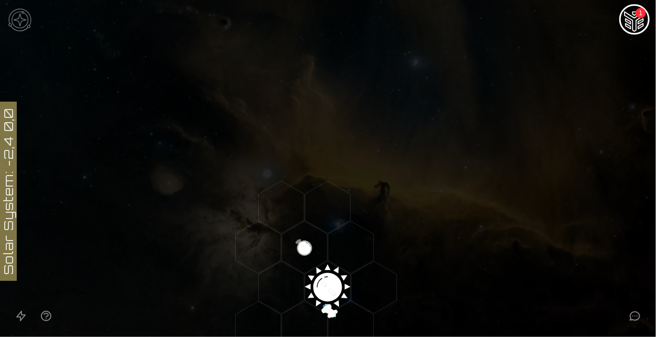
scroll to position [0, 0]
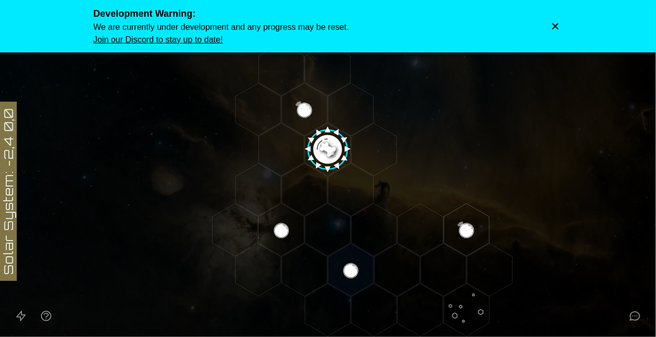
scroll to position [238, 0]
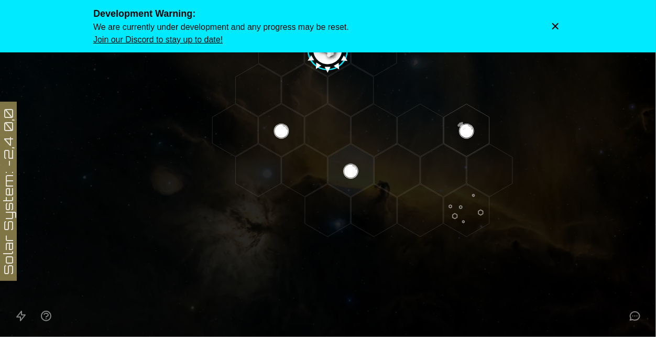
click at [559, 21] on icon "Dismiss warning" at bounding box center [556, 26] width 10 height 10
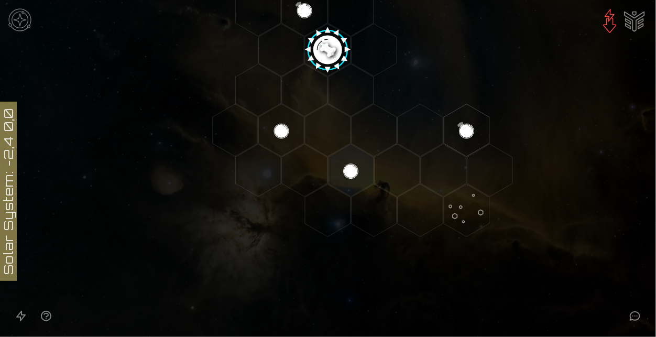
click at [630, 317] on icon at bounding box center [635, 316] width 13 height 13
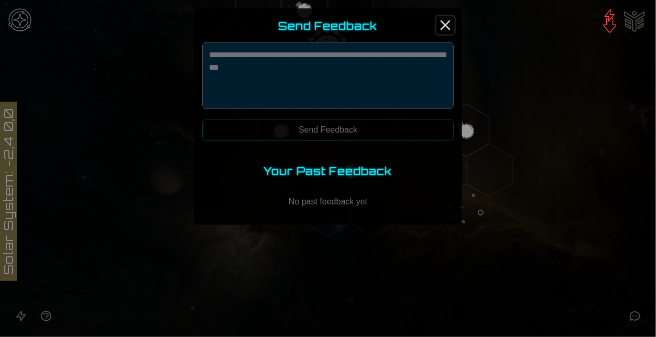
click at [447, 23] on line "Close" at bounding box center [446, 25] width 8 height 8
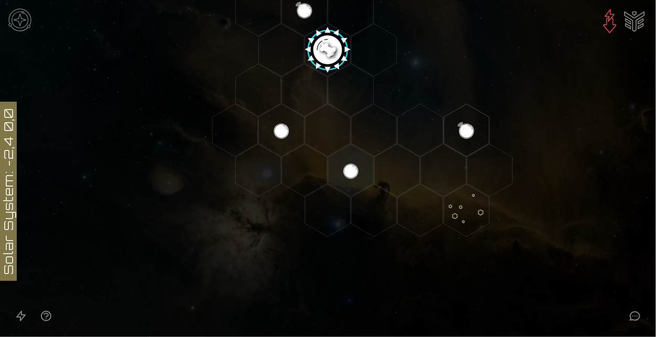
click at [633, 20] on img "Ship AI Chat" at bounding box center [634, 20] width 25 height 25
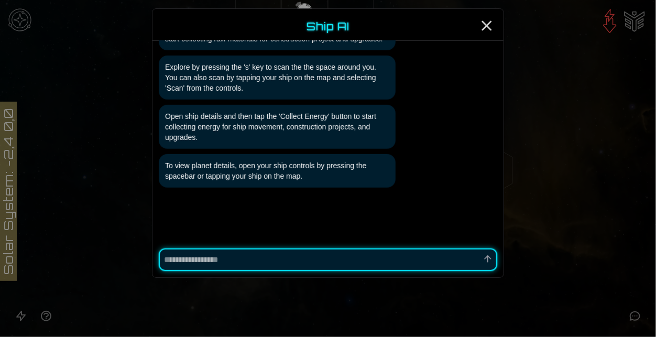
scroll to position [192, 0]
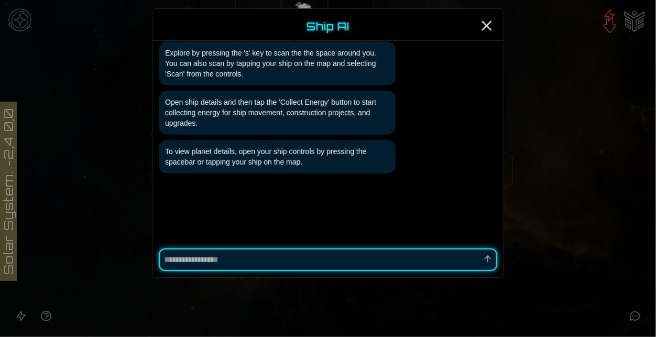
click at [274, 272] on div at bounding box center [328, 260] width 351 height 36
click at [488, 23] on icon "Close" at bounding box center [487, 25] width 17 height 17
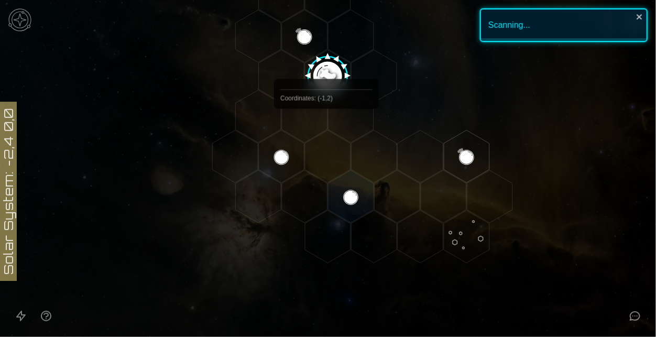
scroll to position [211, 0]
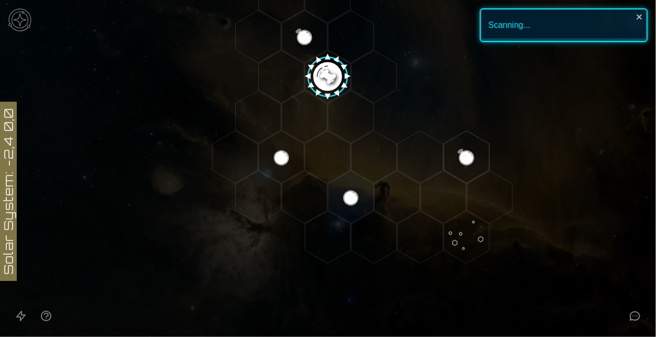
click at [333, 84] on image at bounding box center [328, 73] width 53 height 53
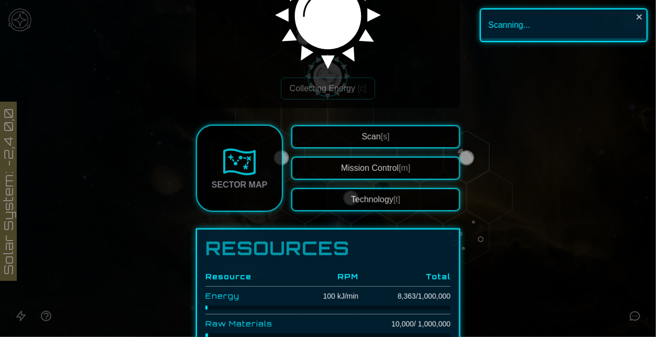
scroll to position [135, 0]
click at [545, 88] on div at bounding box center [328, 168] width 656 height 337
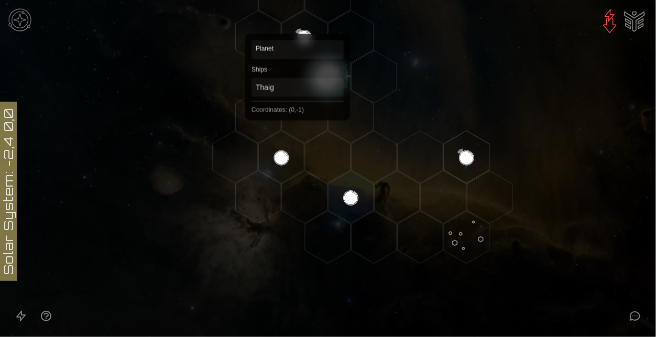
click at [298, 38] on polygon "Hex at coordinates 0,-1, clickable" at bounding box center [305, 36] width 46 height 52
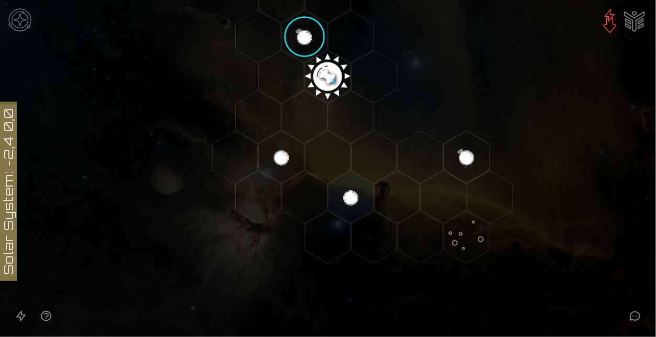
click at [298, 38] on image at bounding box center [304, 36] width 53 height 53
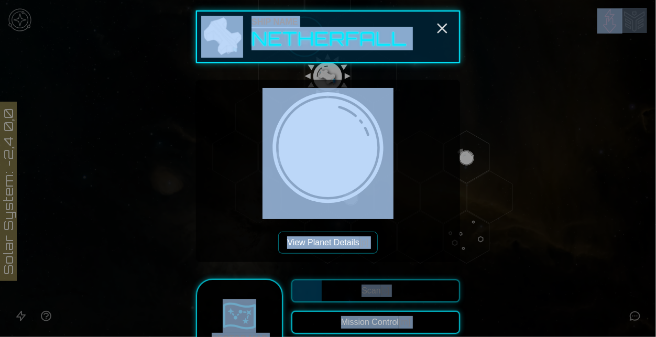
click at [315, 151] on img at bounding box center [328, 153] width 131 height 131
click at [397, 177] on div "View Planet Details [p]" at bounding box center [328, 171] width 247 height 166
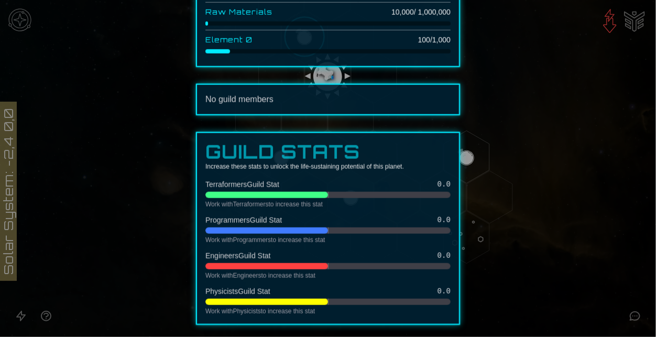
scroll to position [0, 0]
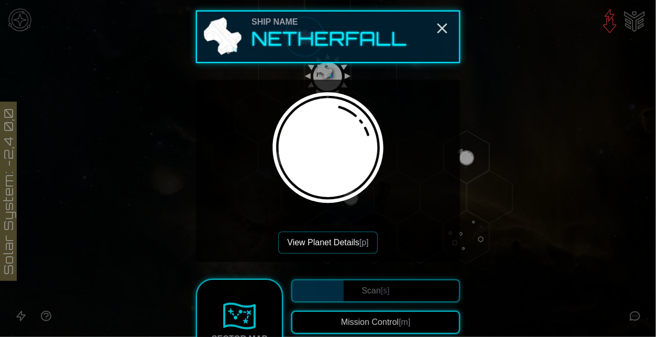
click at [345, 246] on button "View Planet Details [p]" at bounding box center [327, 243] width 99 height 22
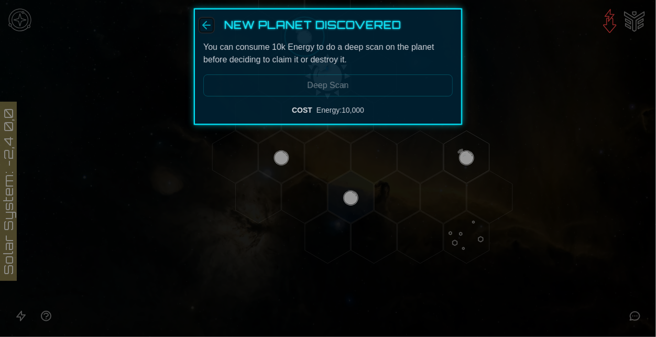
click at [210, 22] on icon "Back" at bounding box center [206, 25] width 13 height 13
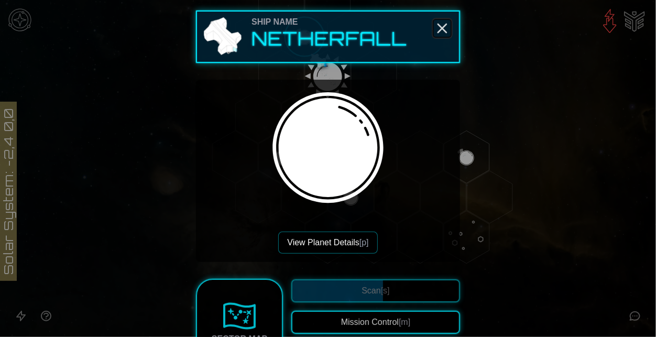
click at [445, 36] on icon "Close" at bounding box center [442, 28] width 17 height 17
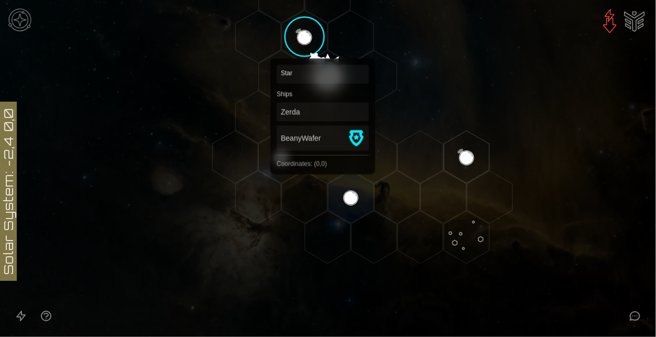
click at [323, 77] on polygon "Hex at coordinates 0,0, clickable" at bounding box center [328, 76] width 46 height 52
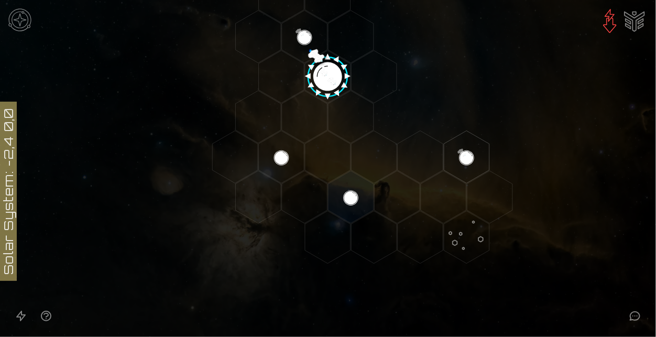
click at [323, 77] on image at bounding box center [328, 73] width 53 height 53
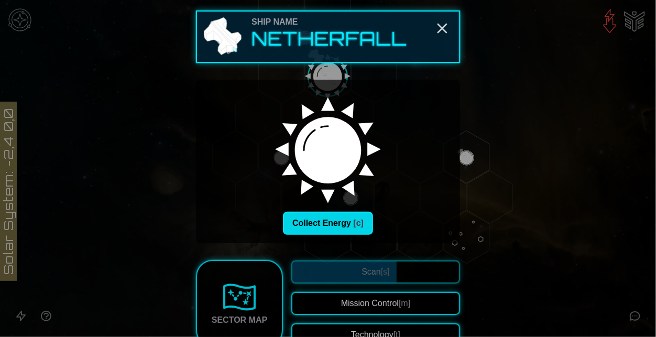
click at [337, 221] on button "Collect Energy [c]" at bounding box center [328, 223] width 90 height 23
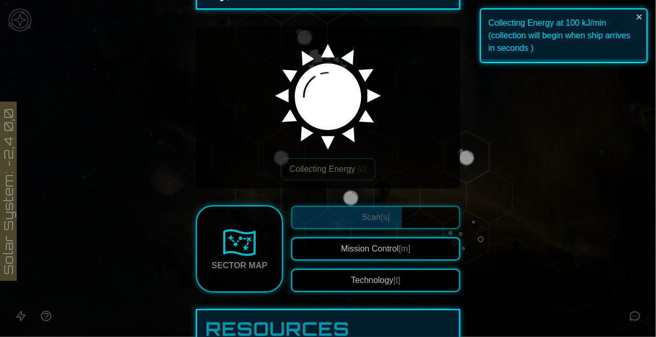
scroll to position [78, 0]
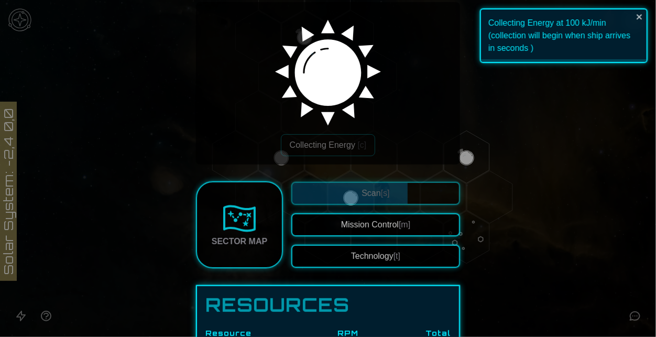
click at [352, 234] on button "Mission Control [m]" at bounding box center [376, 224] width 169 height 23
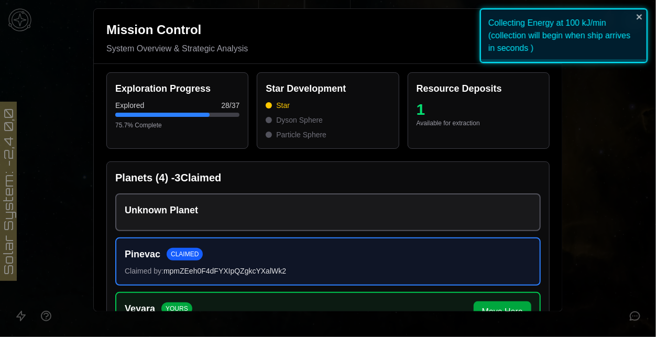
click at [640, 23] on div "Collecting Energy at 100 kJ/min (collection will begin when ship arrives in sec…" at bounding box center [564, 35] width 168 height 55
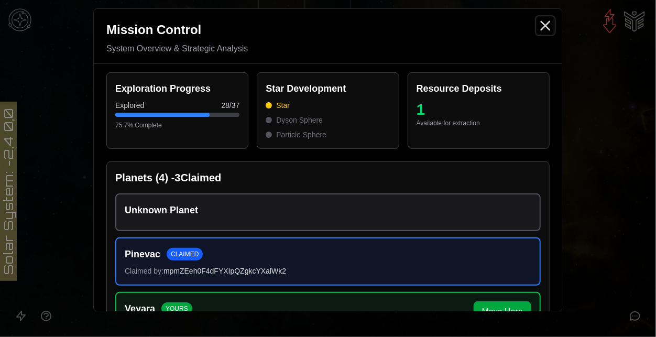
click at [544, 33] on icon "Close" at bounding box center [545, 25] width 17 height 17
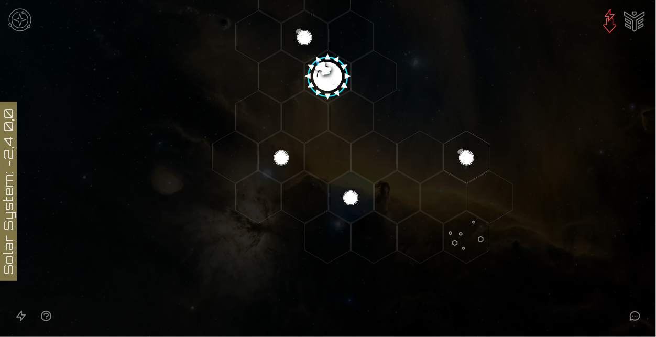
click at [327, 67] on image at bounding box center [328, 73] width 53 height 53
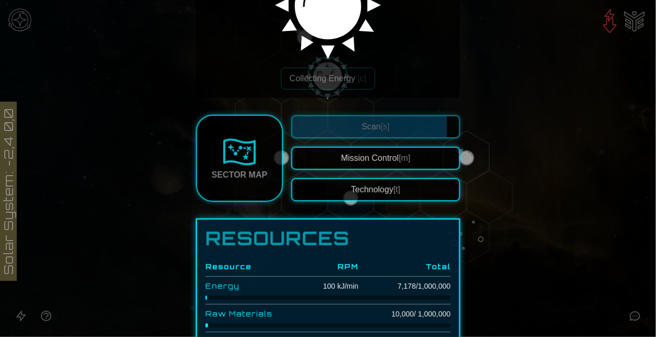
scroll to position [160, 0]
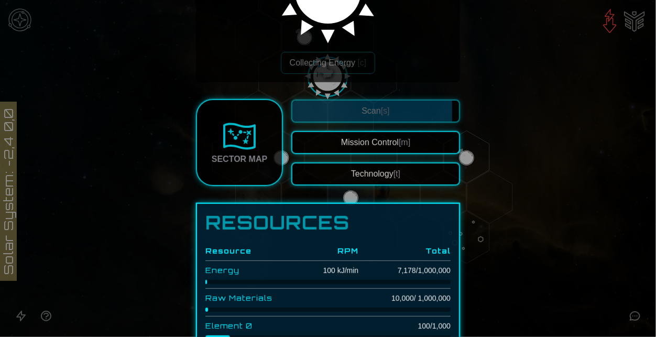
click at [411, 169] on button "Technology [t]" at bounding box center [376, 174] width 169 height 23
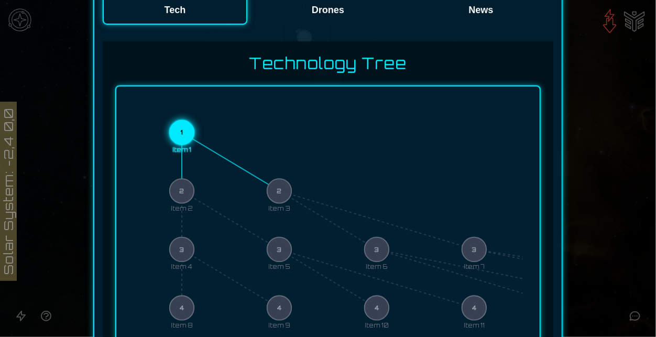
scroll to position [259, 0]
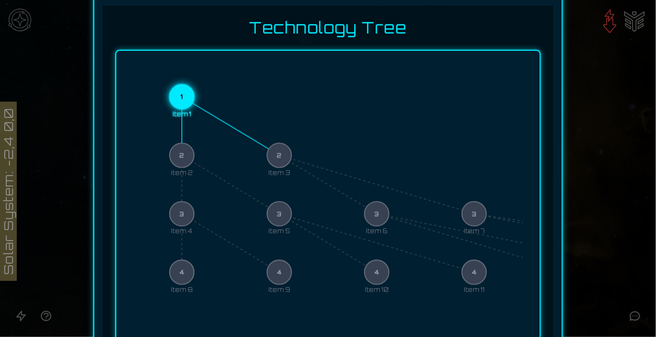
click at [185, 103] on circle at bounding box center [182, 97] width 25 height 25
drag, startPoint x: 189, startPoint y: 90, endPoint x: 282, endPoint y: 156, distance: 114.4
click at [282, 156] on icon "1 Item 1 2 Item 2 2 Item 3 3 Item 4 3 Item 5 3 Item 6 3 Item 7 4 Item 8 4 Item …" at bounding box center [328, 214] width 390 height 293
click at [297, 152] on icon "1 Item 1 2 Item 2 2 Item 3 3 Item 4 3 Item 5 3 Item 6 3 Item 7 4 Item 8 4 Item …" at bounding box center [328, 214] width 390 height 293
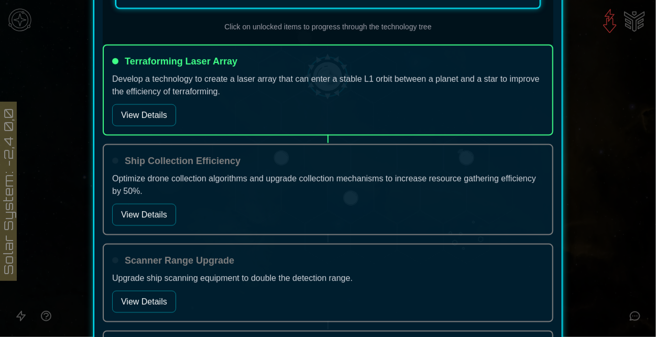
scroll to position [632, 0]
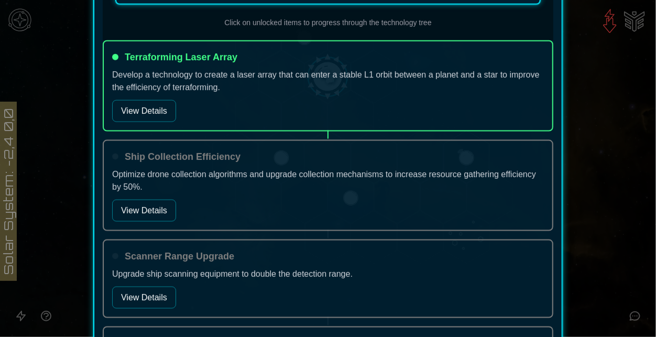
click at [155, 114] on button "View Details" at bounding box center [144, 111] width 64 height 22
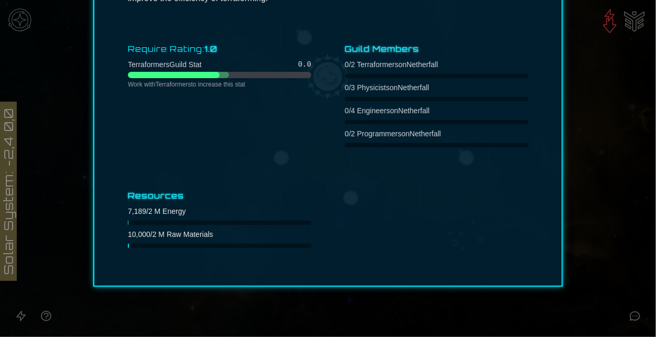
scroll to position [122, 0]
click at [608, 192] on div at bounding box center [328, 168] width 656 height 337
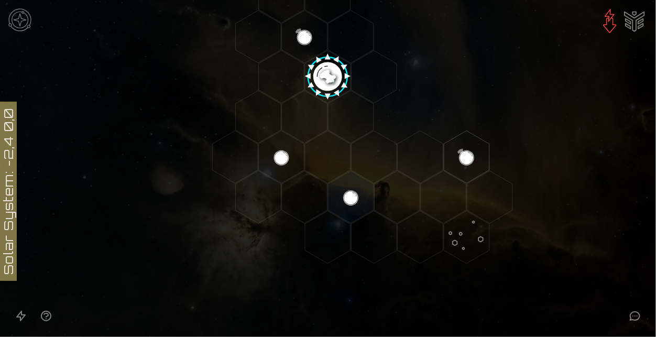
click at [320, 80] on image at bounding box center [328, 73] width 53 height 53
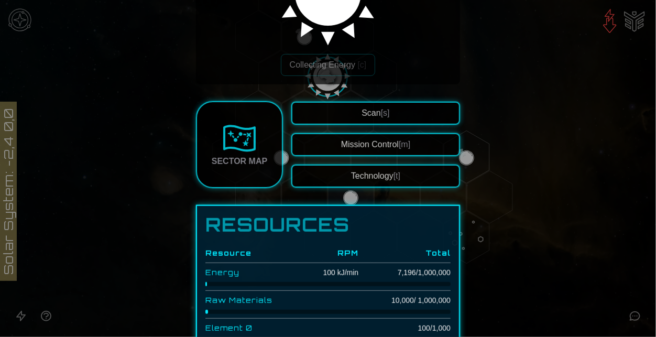
scroll to position [167, 0]
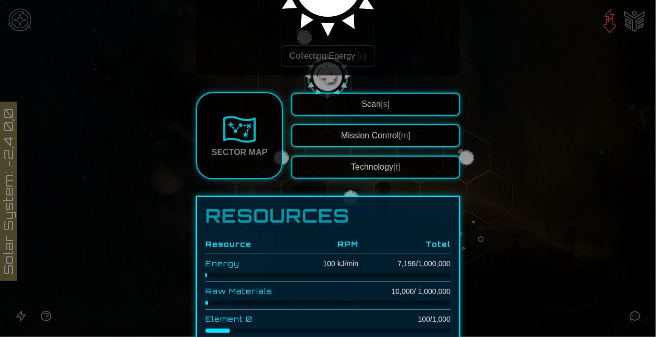
click at [394, 158] on button "Technology [t]" at bounding box center [376, 167] width 169 height 23
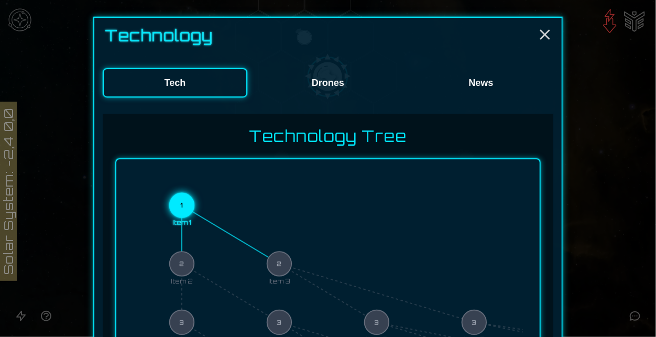
scroll to position [152, 0]
click at [275, 80] on button "Drones" at bounding box center [328, 81] width 145 height 29
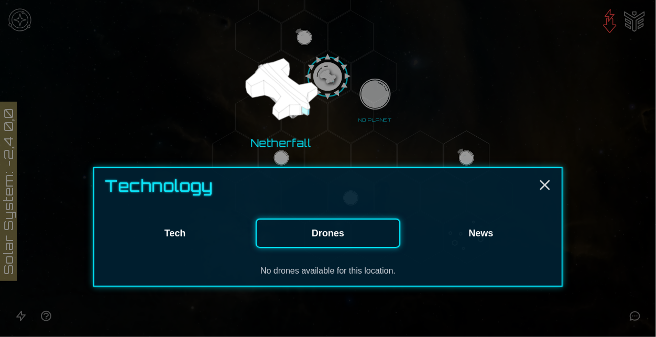
scroll to position [0, 0]
click at [182, 248] on div "Technology Tech Drones News No drones available for this location." at bounding box center [328, 227] width 470 height 120
click at [186, 240] on button "Tech" at bounding box center [175, 233] width 145 height 29
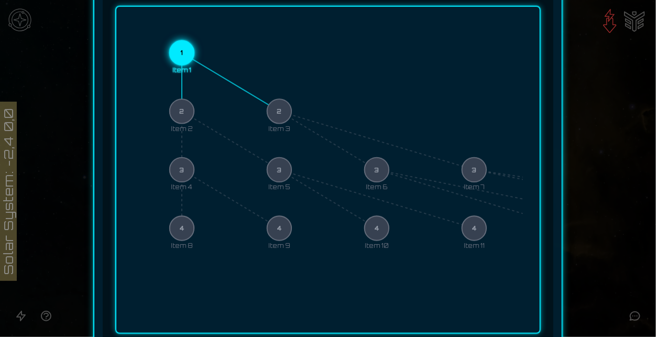
scroll to position [305, 0]
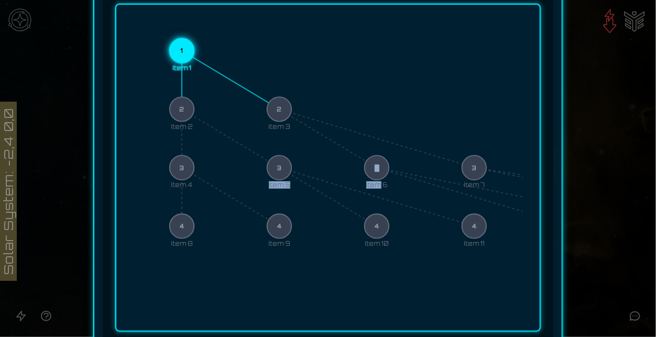
drag, startPoint x: 379, startPoint y: 201, endPoint x: 257, endPoint y: 199, distance: 121.7
click at [257, 199] on icon "1 Item 1 2 Item 2 2 Item 3 3 Item 4 3 Item 5 3 Item 6 3 Item 7 4 Item 8 4 Item …" at bounding box center [328, 167] width 390 height 293
click at [477, 189] on icon "1 Item 1 2 Item 2 2 Item 3 3 Item 4 3 Item 5 3 Item 6 3 Item 7 4 Item 8 4 Item …" at bounding box center [328, 167] width 390 height 293
drag, startPoint x: 477, startPoint y: 167, endPoint x: 393, endPoint y: 164, distance: 84.0
click at [393, 164] on icon "1 Item 1 2 Item 2 2 Item 3 3 Item 4 3 Item 5 3 Item 6 3 Item 7 4 Item 8 4 Item …" at bounding box center [328, 167] width 390 height 293
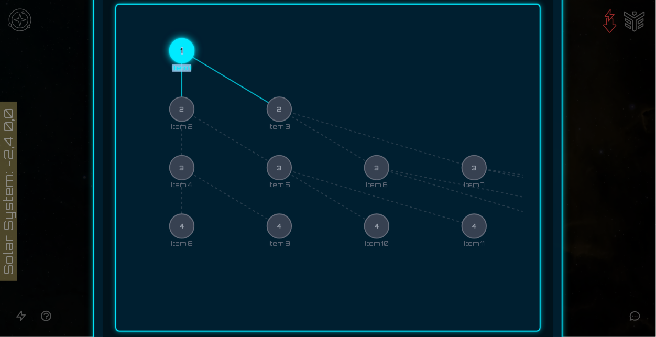
drag, startPoint x: 182, startPoint y: 47, endPoint x: 187, endPoint y: 113, distance: 66.2
click at [187, 113] on icon "1 Item 1 2 Item 2 2 Item 3 3 Item 4 3 Item 5 3 Item 6 3 Item 7 4 Item 8 4 Item …" at bounding box center [328, 167] width 390 height 293
click at [186, 49] on circle at bounding box center [182, 51] width 25 height 25
drag, startPoint x: 186, startPoint y: 49, endPoint x: 228, endPoint y: 99, distance: 65.9
click at [228, 99] on icon "1 Item 1 2 Item 2 2 Item 3 3 Item 4 3 Item 5 3 Item 6 3 Item 7 4 Item 8 4 Item …" at bounding box center [328, 167] width 390 height 293
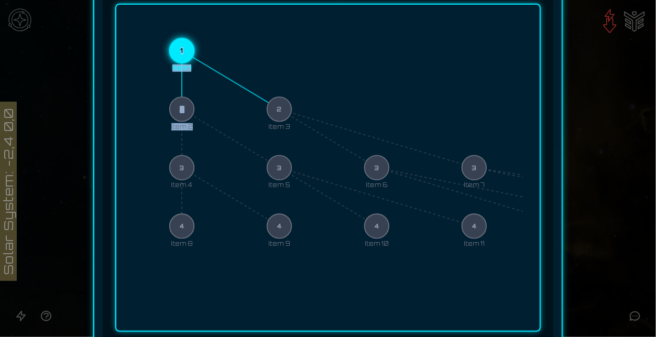
click at [228, 99] on icon "1 Item 1 2 Item 2 2 Item 3 3 Item 4 3 Item 5 3 Item 6 3 Item 7 4 Item 8 4 Item …" at bounding box center [328, 167] width 390 height 293
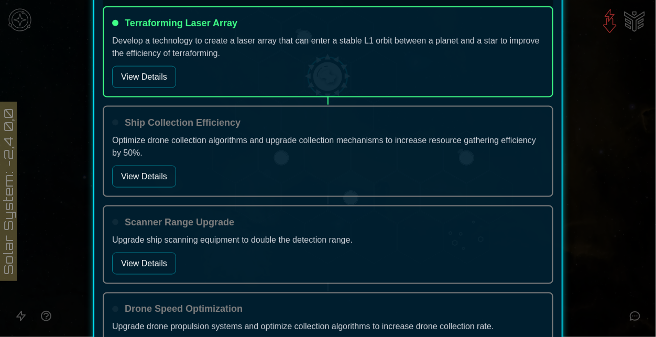
scroll to position [667, 0]
click at [143, 182] on button "View Details" at bounding box center [144, 176] width 64 height 22
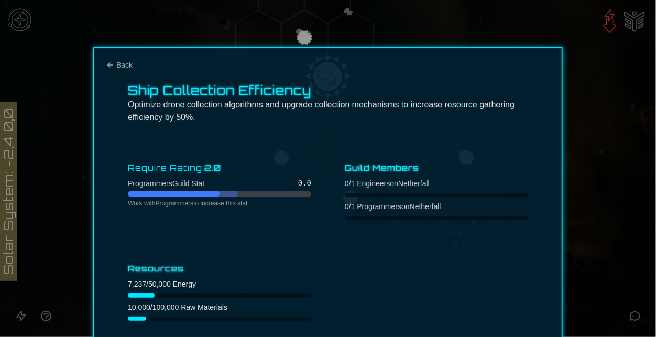
scroll to position [0, 0]
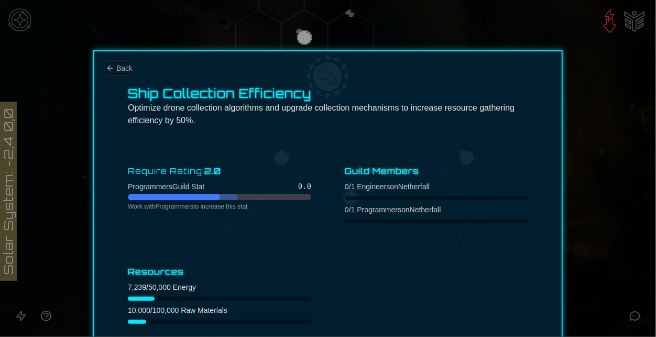
click at [115, 66] on button "Back" at bounding box center [119, 68] width 27 height 10
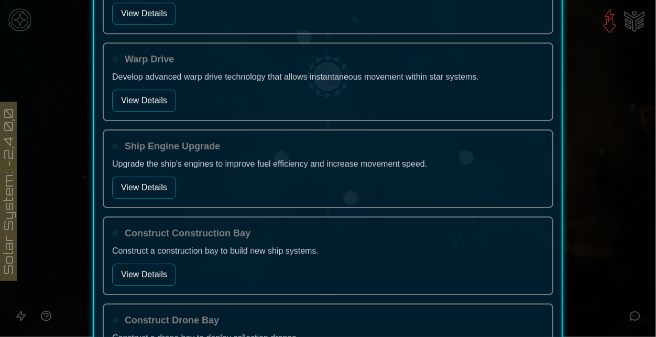
scroll to position [1451, 0]
click at [142, 93] on button "View Details" at bounding box center [144, 101] width 64 height 22
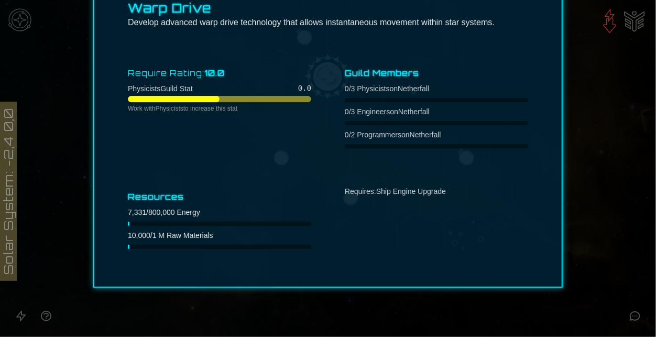
scroll to position [0, 0]
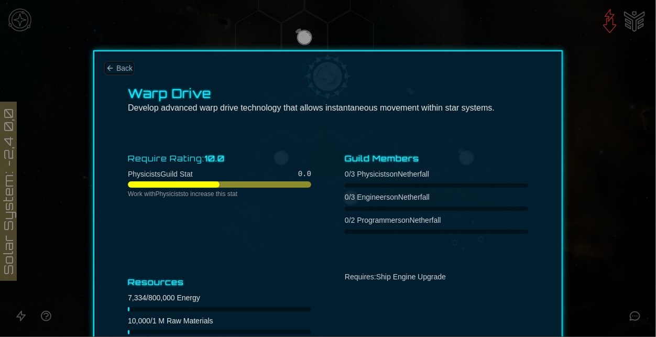
click at [124, 66] on span "Back" at bounding box center [124, 68] width 16 height 10
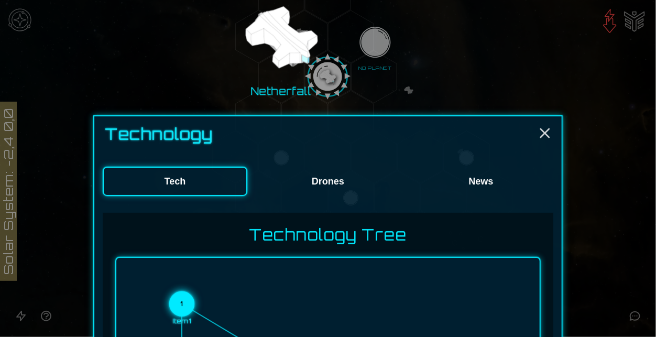
scroll to position [1900, 0]
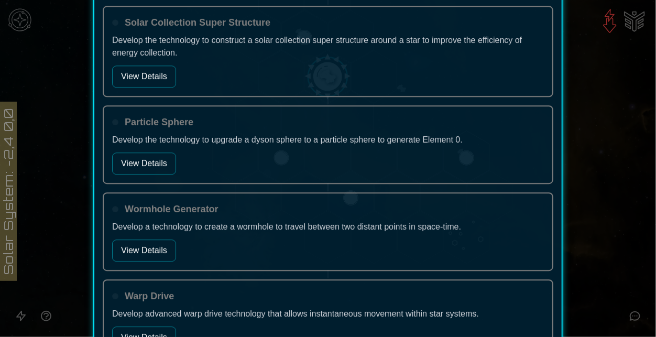
click at [156, 66] on button "View Details" at bounding box center [144, 77] width 64 height 22
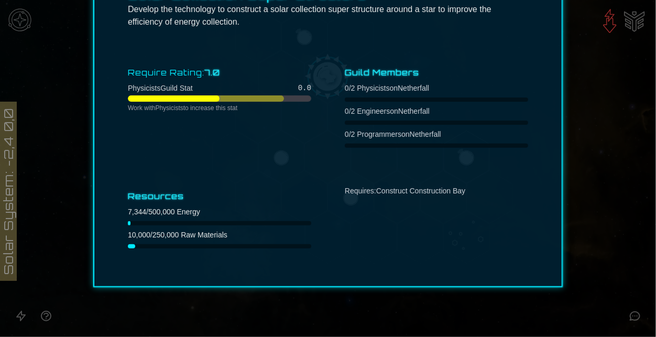
scroll to position [0, 0]
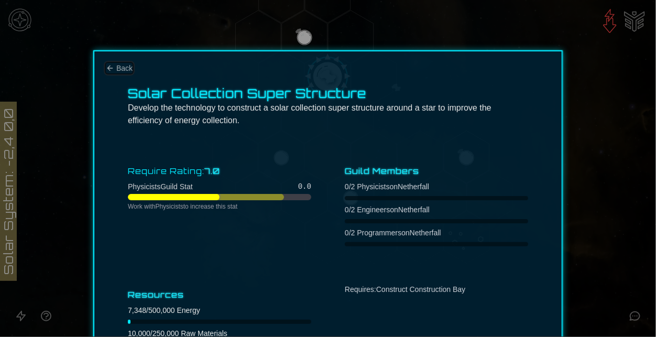
click at [125, 64] on span "Back" at bounding box center [124, 68] width 16 height 10
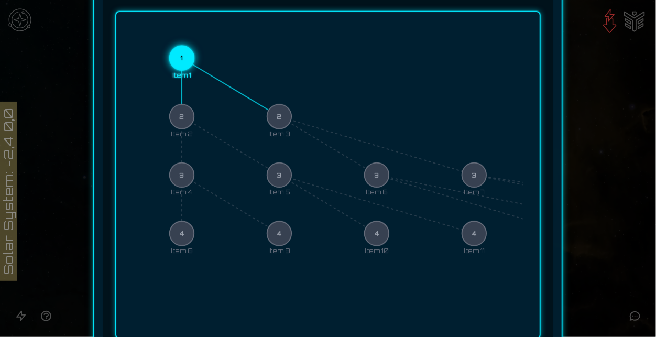
scroll to position [300, 0]
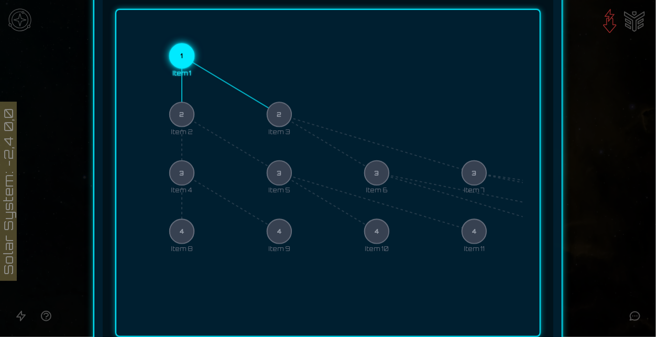
click at [176, 108] on icon "1 Item 1 2 Item 2 2 Item 3 3 Item 4 3 Item 5 3 Item 6 3 Item 7 4 Item 8 4 Item …" at bounding box center [328, 173] width 390 height 293
drag, startPoint x: 176, startPoint y: 60, endPoint x: 206, endPoint y: 108, distance: 57.0
click at [206, 108] on icon "1 Item 1 2 Item 2 2 Item 3 3 Item 4 3 Item 5 3 Item 6 3 Item 7 4 Item 8 4 Item …" at bounding box center [328, 173] width 390 height 293
click at [188, 121] on circle at bounding box center [182, 114] width 25 height 25
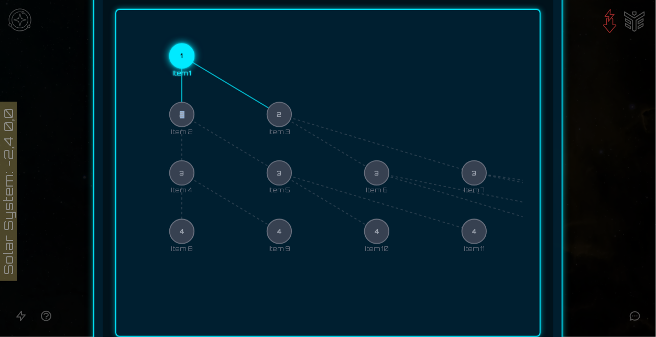
click at [188, 121] on circle at bounding box center [182, 114] width 25 height 25
click at [257, 122] on icon "1 Item 1 2 Item 2 2 Item 3 3 Item 4 3 Item 5 3 Item 6 3 Item 7 4 Item 8 4 Item …" at bounding box center [328, 173] width 390 height 293
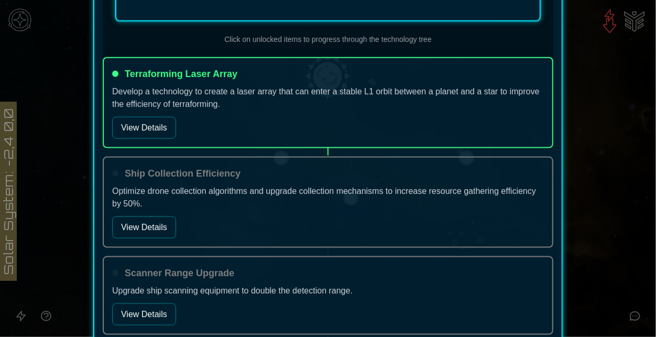
click at [167, 124] on button "View Details" at bounding box center [144, 128] width 64 height 22
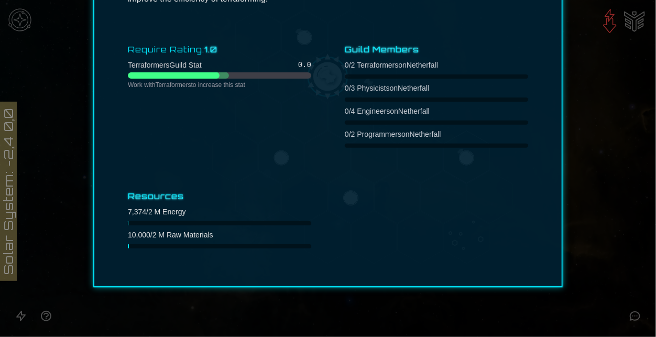
scroll to position [0, 0]
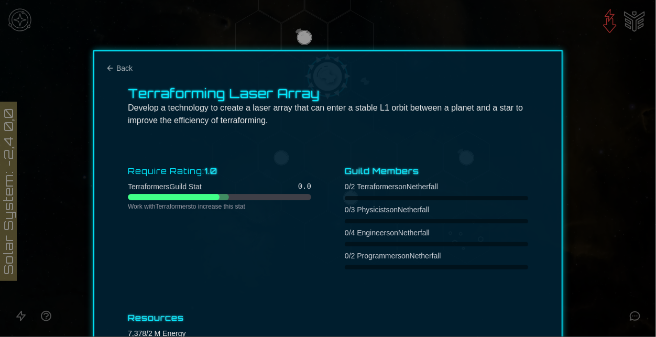
click at [622, 90] on div at bounding box center [328, 168] width 656 height 337
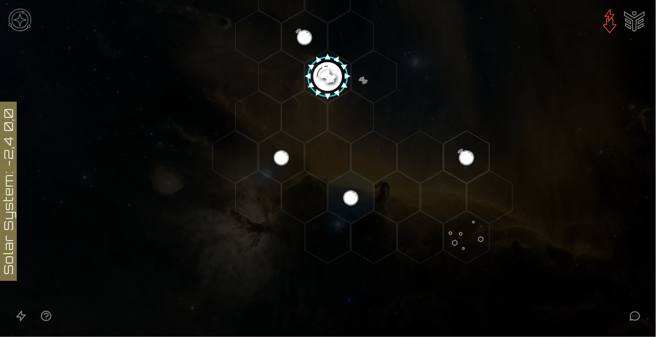
click at [631, 27] on img "Ship AI Chat" at bounding box center [634, 20] width 25 height 25
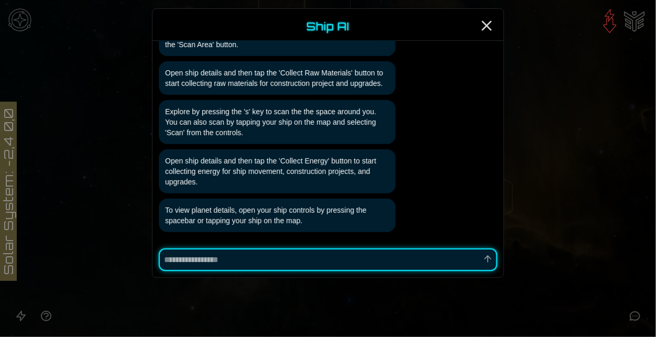
type textarea "*"
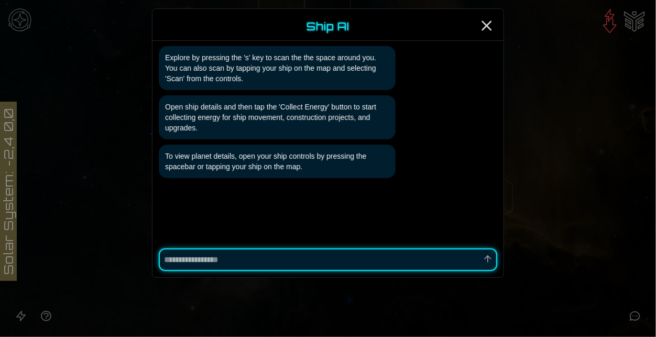
scroll to position [192, 0]
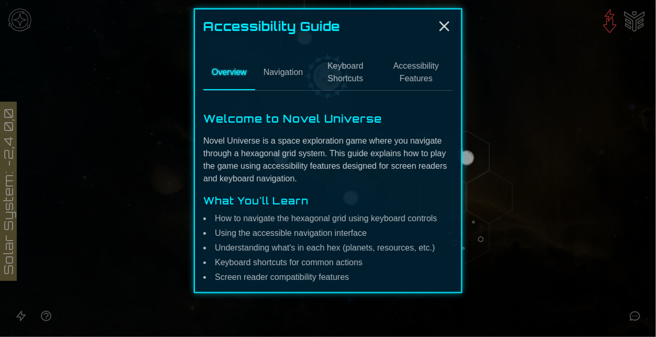
click at [299, 69] on button "Navigation" at bounding box center [283, 73] width 57 height 35
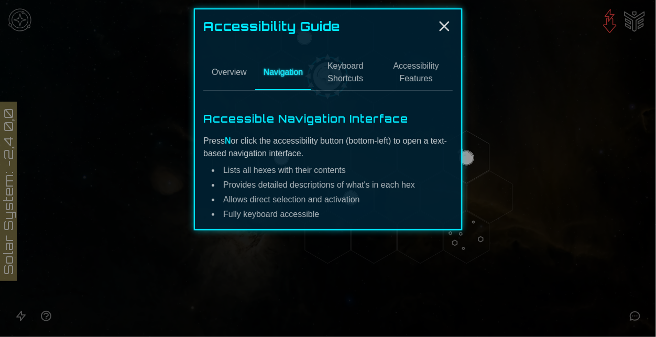
click at [453, 23] on div "Accessibility Guide Overview Navigation Keyboard Shortcuts Accessibility Featur…" at bounding box center [328, 119] width 268 height 222
click at [447, 25] on icon "Close" at bounding box center [444, 26] width 17 height 17
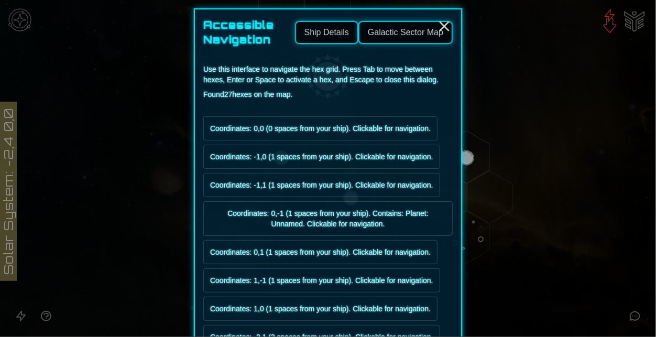
scroll to position [0, 0]
click at [406, 29] on link "Galactic Sector Map" at bounding box center [406, 32] width 94 height 23
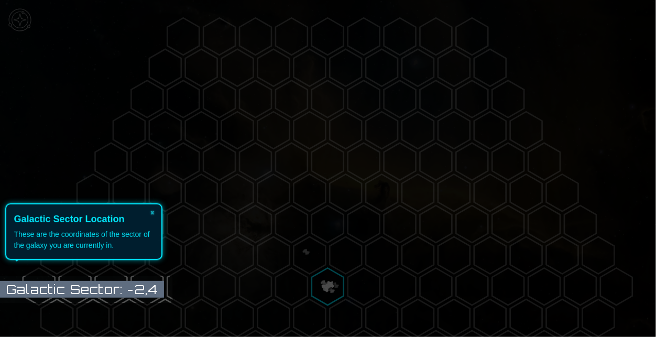
click at [307, 282] on icon at bounding box center [326, 168] width 662 height 337
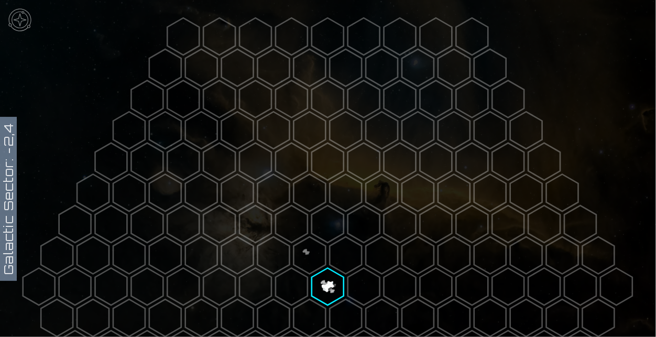
click at [309, 253] on polygon at bounding box center [310, 255] width 32 height 37
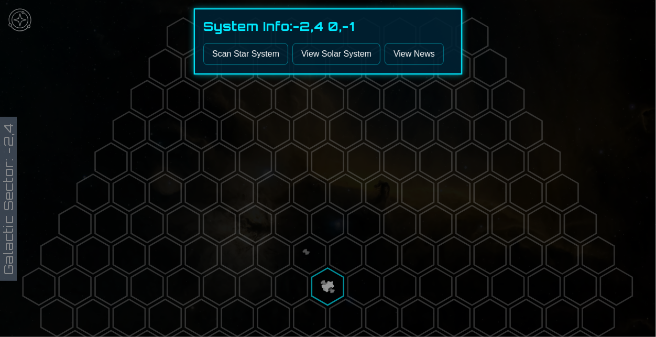
click at [393, 63] on link "View News" at bounding box center [414, 54] width 59 height 22
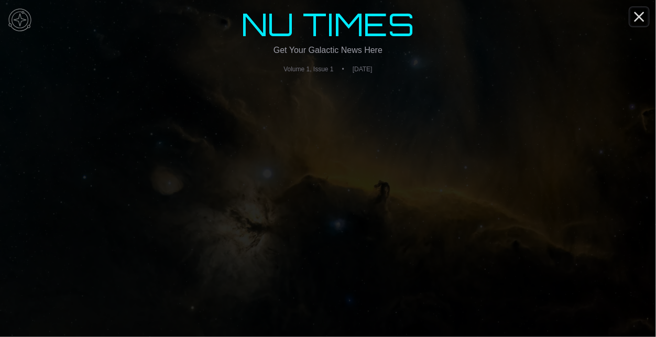
click at [643, 18] on icon "Close" at bounding box center [639, 16] width 17 height 17
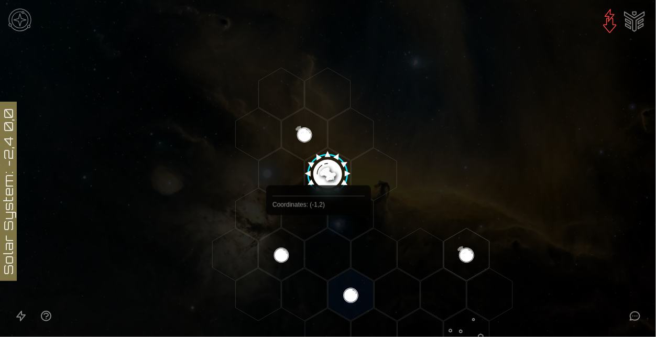
scroll to position [116, 0]
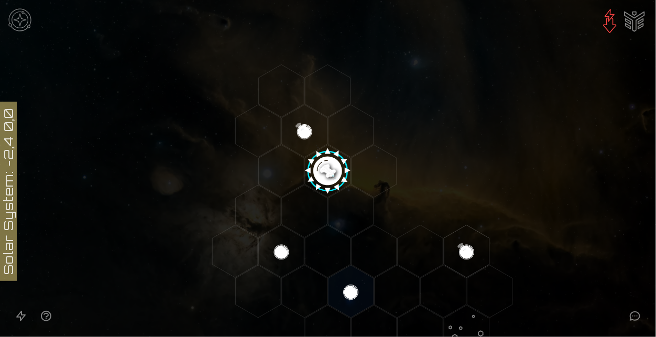
click at [25, 14] on img at bounding box center [19, 19] width 31 height 31
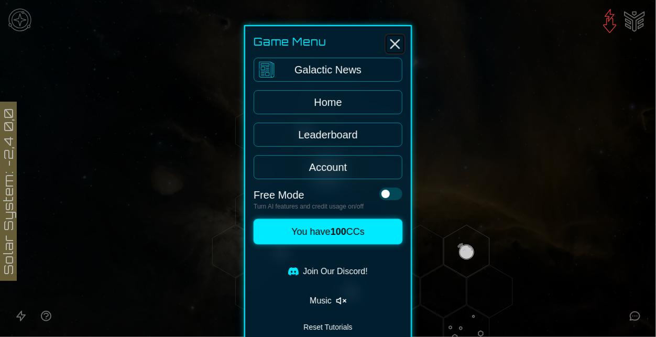
click at [398, 40] on icon "Close" at bounding box center [395, 44] width 17 height 17
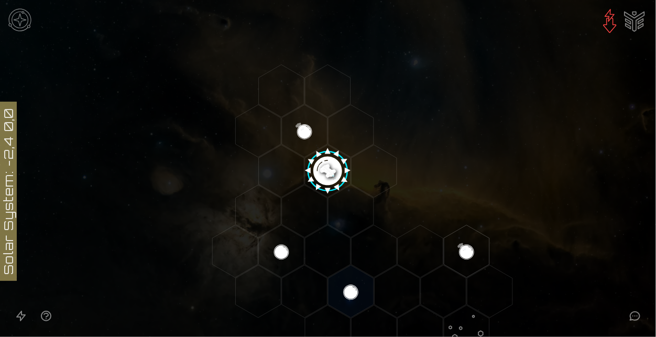
click at [318, 167] on image at bounding box center [328, 168] width 53 height 53
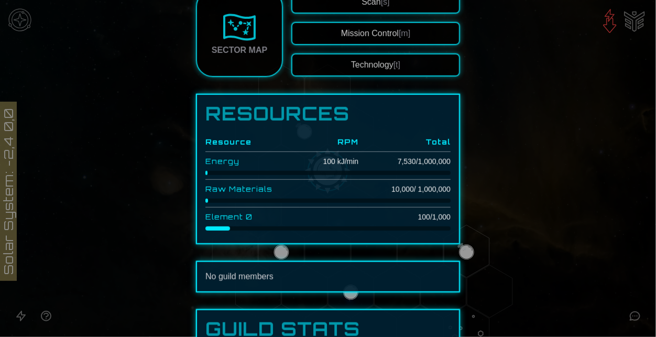
scroll to position [270, 0]
click at [261, 39] on link "Sector Map" at bounding box center [239, 33] width 87 height 87
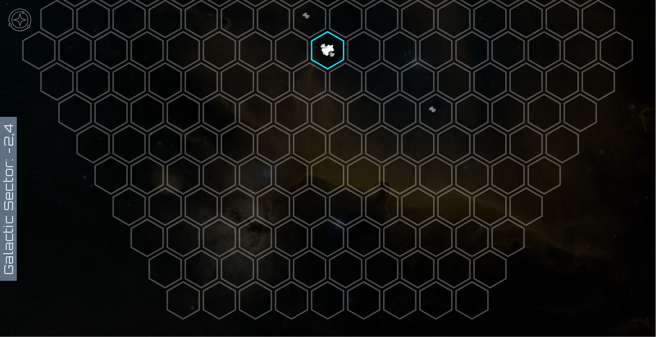
scroll to position [232, 0]
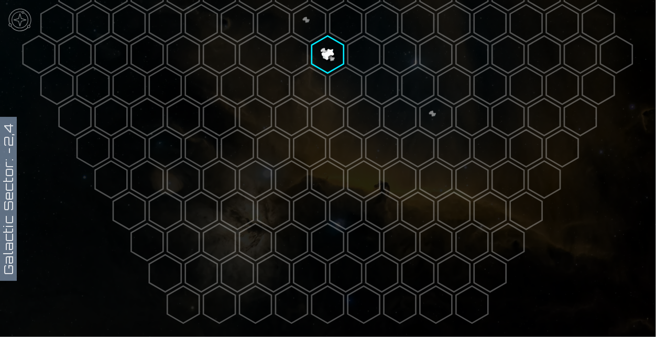
click at [446, 115] on polygon at bounding box center [437, 117] width 32 height 37
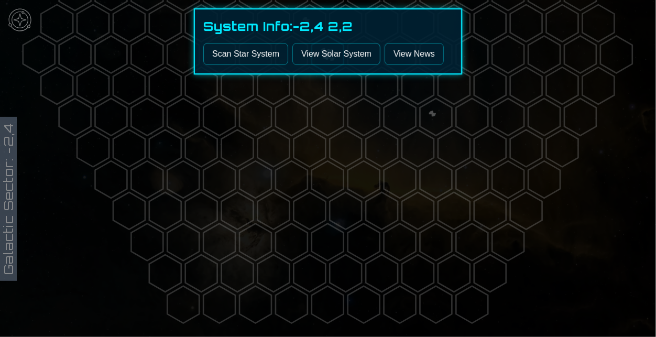
click at [264, 56] on button "Scan Star System" at bounding box center [245, 54] width 85 height 22
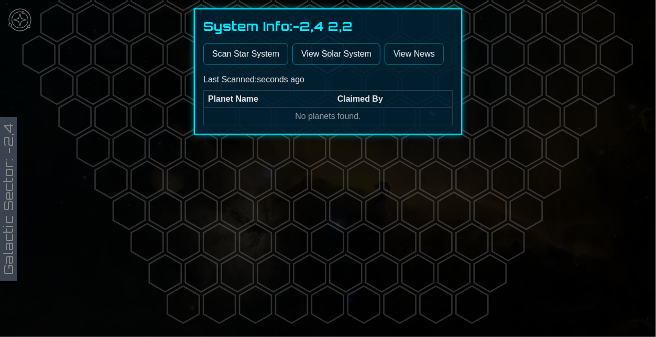
click at [321, 55] on link "View Solar System" at bounding box center [337, 54] width 88 height 22
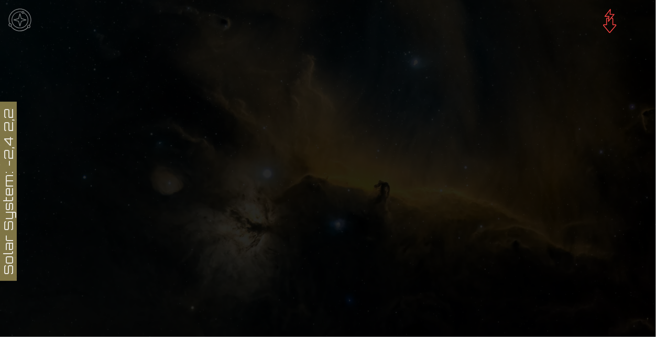
click at [22, 24] on img at bounding box center [19, 19] width 31 height 31
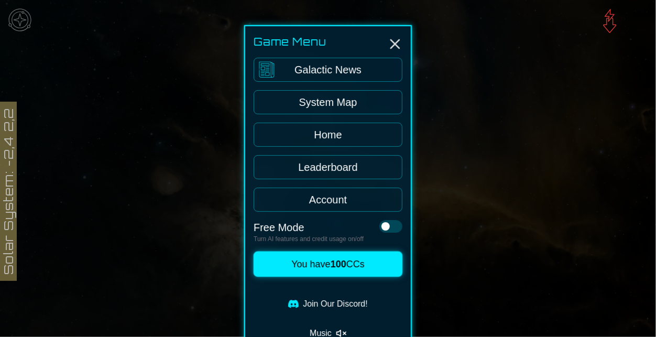
click at [320, 113] on link "System Map" at bounding box center [328, 102] width 149 height 24
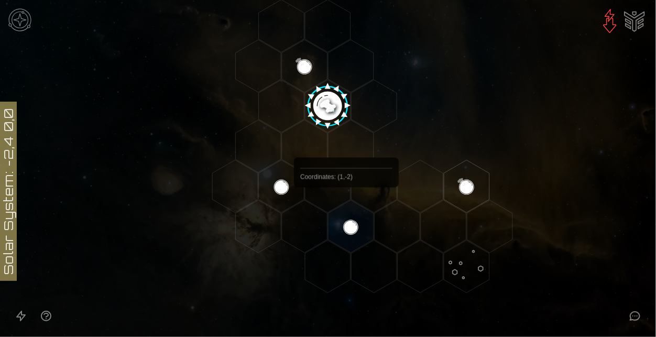
scroll to position [182, 0]
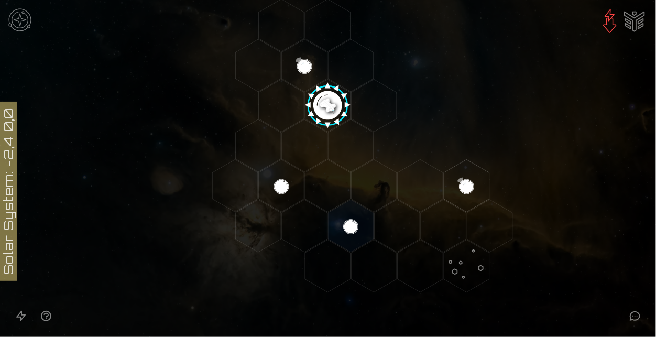
click at [329, 120] on image at bounding box center [328, 102] width 53 height 53
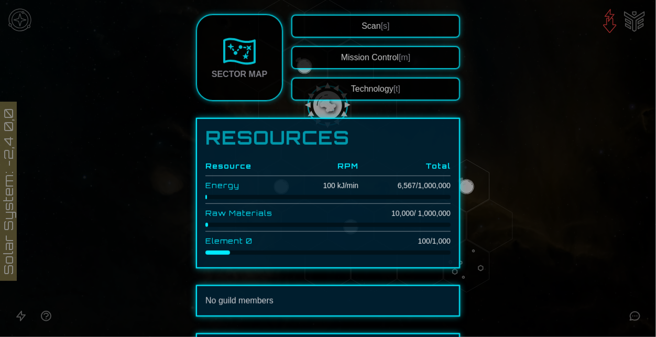
scroll to position [485, 0]
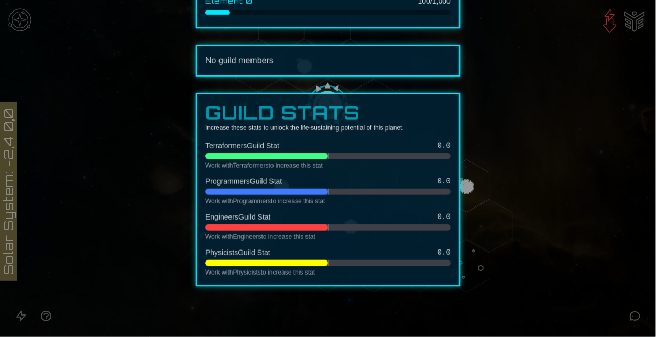
click at [298, 103] on h3 "Guild Stats" at bounding box center [328, 113] width 245 height 21
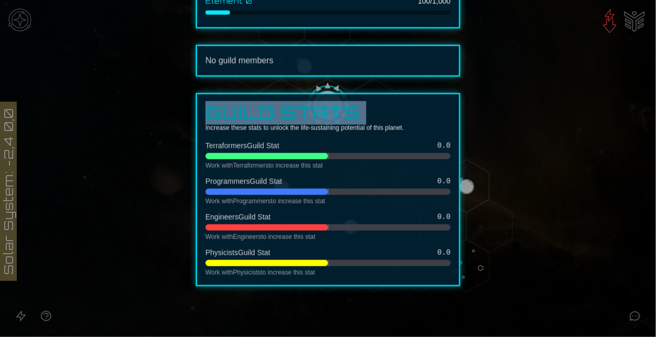
click at [383, 106] on h3 "Guild Stats" at bounding box center [328, 113] width 245 height 21
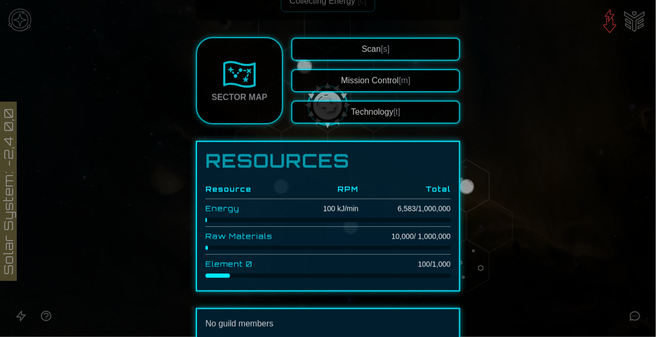
scroll to position [214, 0]
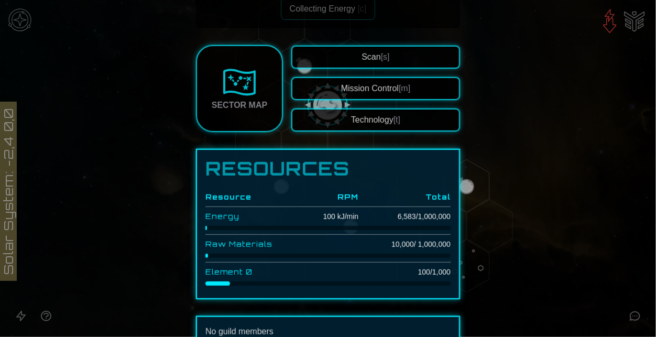
click at [360, 88] on button "Mission Control [m]" at bounding box center [376, 88] width 169 height 23
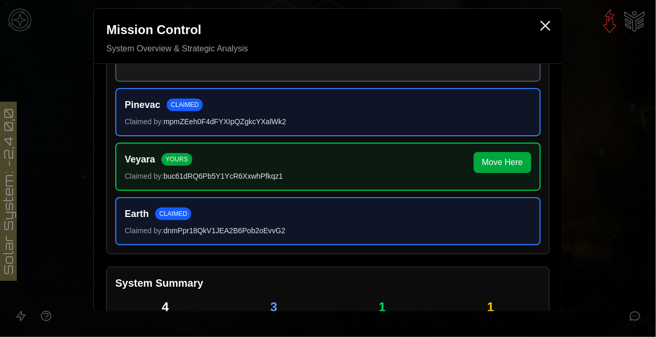
scroll to position [180, 0]
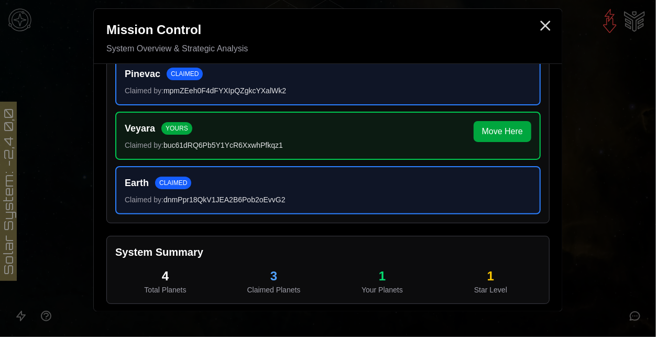
click at [515, 127] on button "Move Here" at bounding box center [503, 131] width 58 height 21
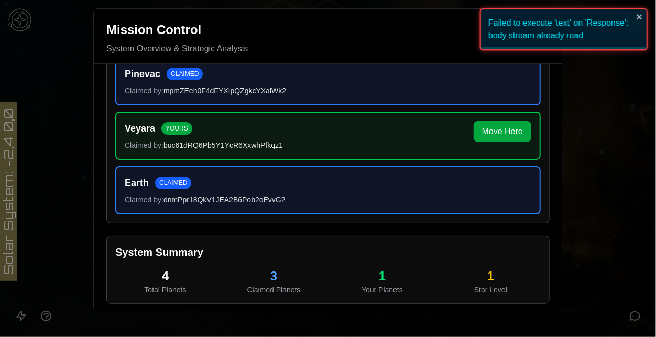
click at [645, 15] on div "Failed to execute 'text' on 'Response': body stream already read" at bounding box center [564, 29] width 168 height 42
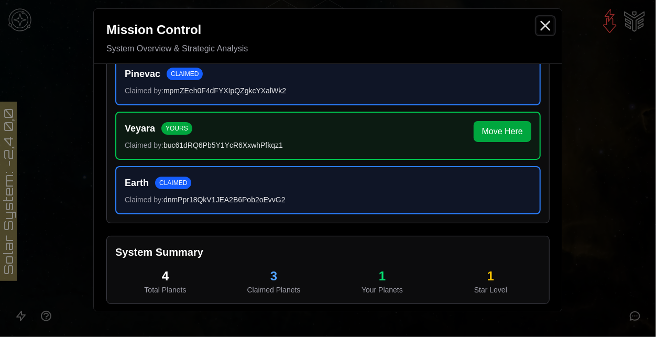
click at [544, 20] on icon "Close" at bounding box center [545, 25] width 17 height 17
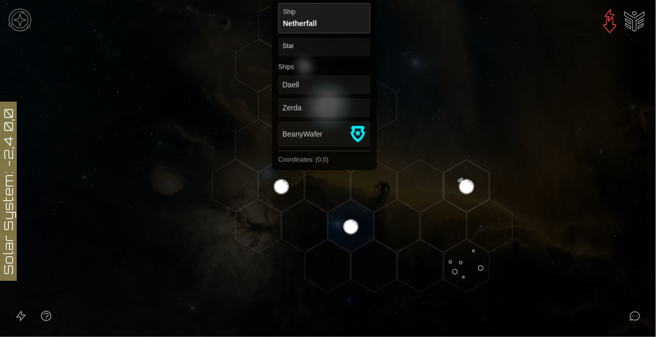
click at [324, 123] on image at bounding box center [328, 102] width 53 height 53
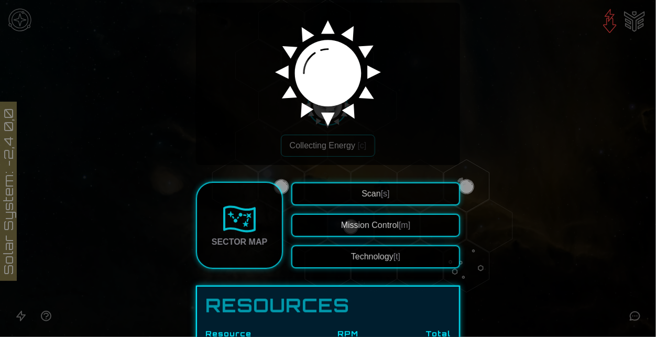
scroll to position [84, 0]
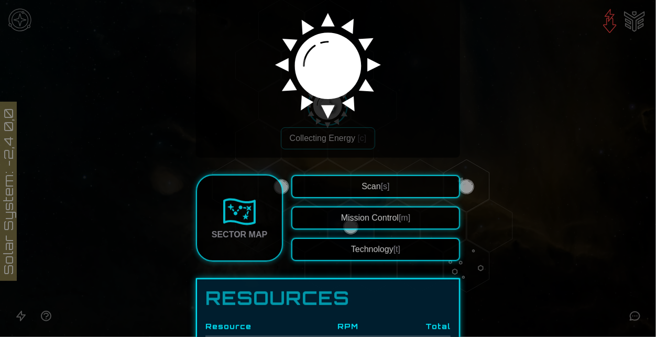
drag, startPoint x: 381, startPoint y: 245, endPoint x: 368, endPoint y: 181, distance: 64.8
click at [368, 181] on div "Scan [s] Mission Control [m] Technology [t]" at bounding box center [376, 218] width 169 height 86
click at [368, 182] on span "Scan [s]" at bounding box center [376, 186] width 28 height 9
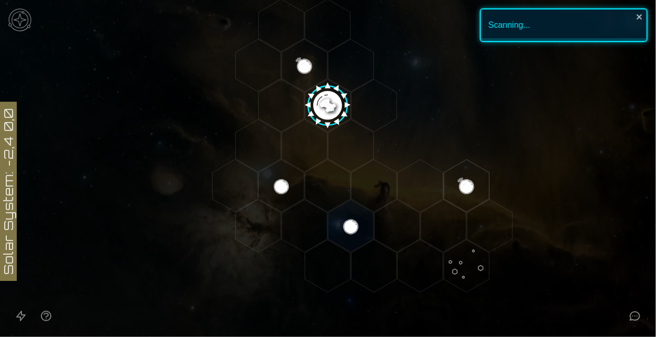
click at [326, 101] on image at bounding box center [328, 102] width 53 height 53
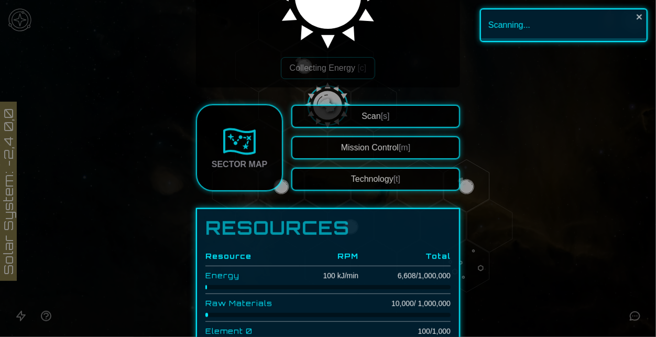
scroll to position [165, 0]
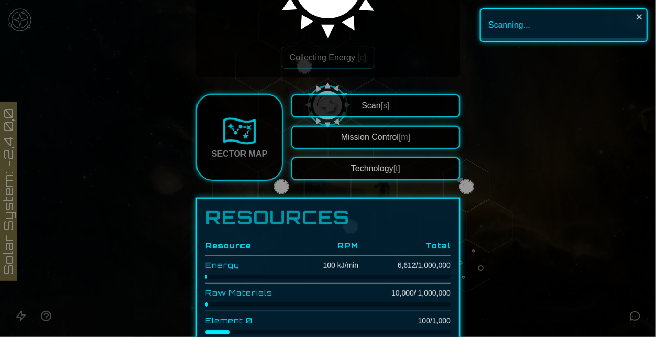
click at [369, 167] on button "Technology [t]" at bounding box center [376, 168] width 169 height 23
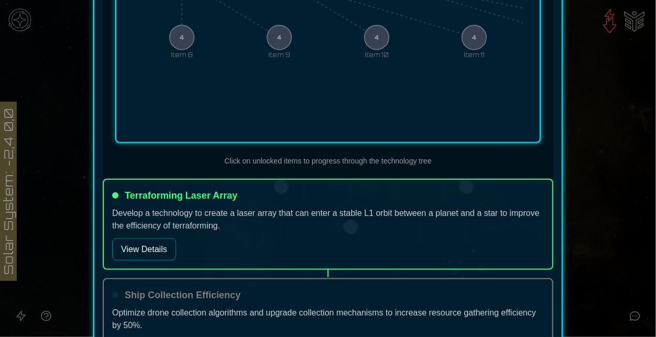
scroll to position [494, 0]
click at [143, 255] on button "View Details" at bounding box center [144, 249] width 64 height 22
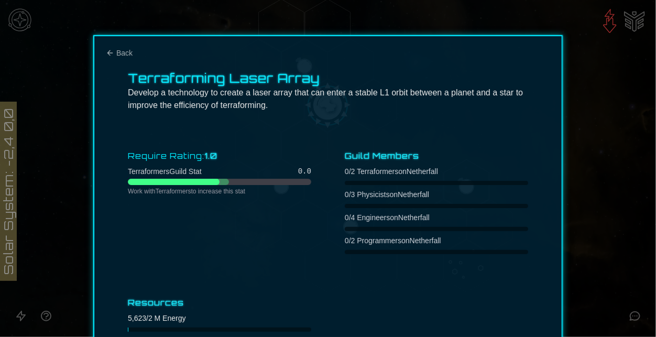
scroll to position [0, 0]
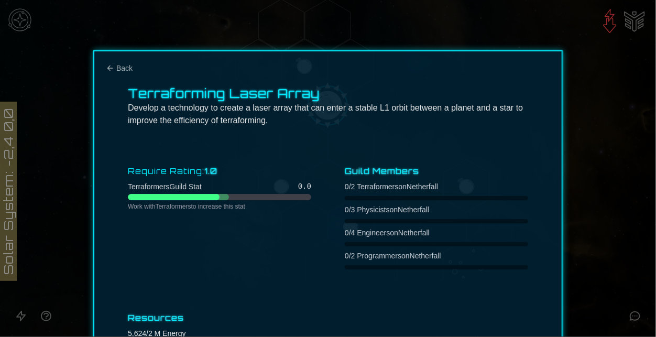
click at [622, 94] on div at bounding box center [328, 168] width 656 height 337
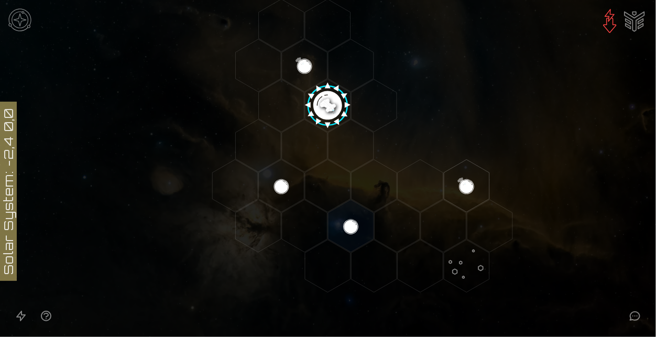
click at [633, 24] on img "Ship AI Chat" at bounding box center [634, 20] width 25 height 25
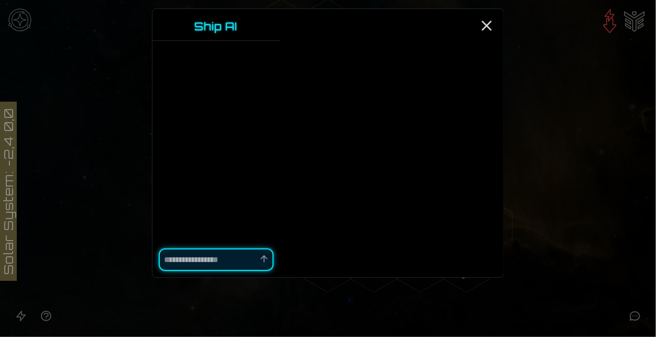
type textarea "*"
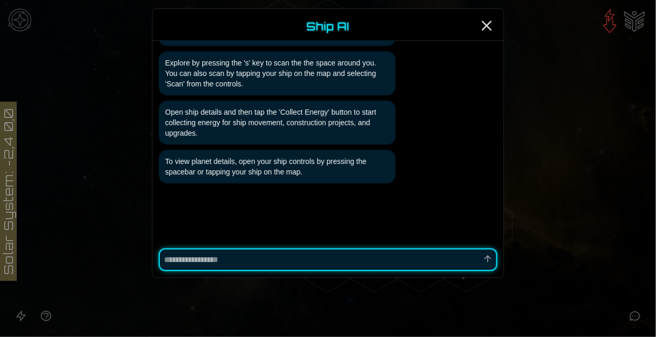
scroll to position [192, 0]
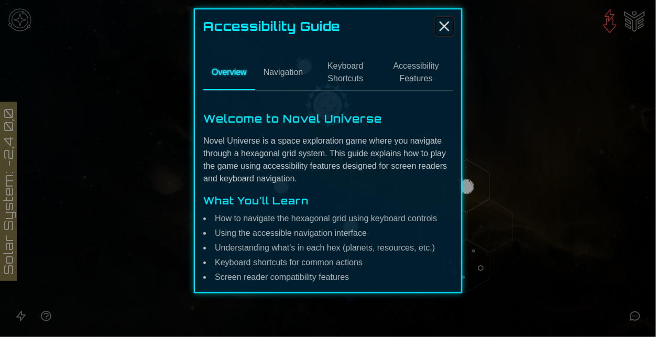
click at [442, 21] on icon "Close" at bounding box center [444, 26] width 17 height 17
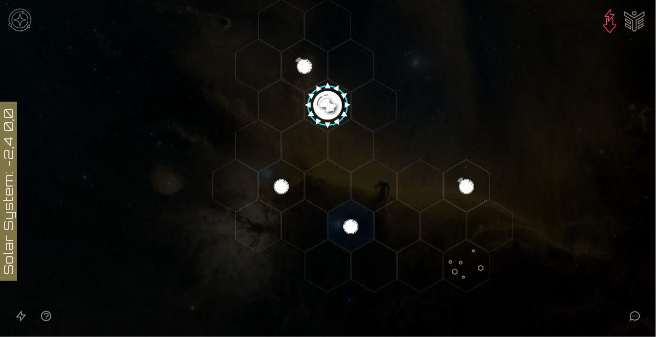
click at [634, 30] on img "Ship AI Chat" at bounding box center [634, 20] width 25 height 25
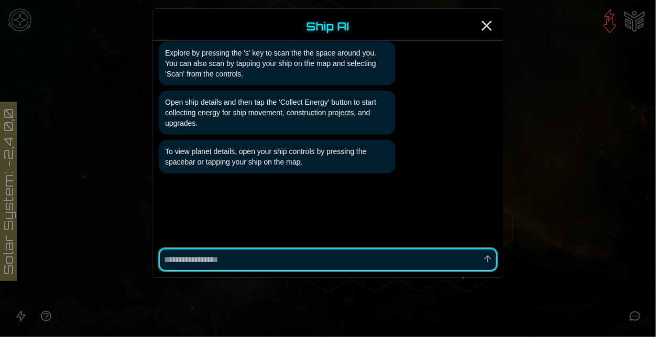
click at [328, 252] on textarea at bounding box center [328, 260] width 339 height 23
type textarea "*"
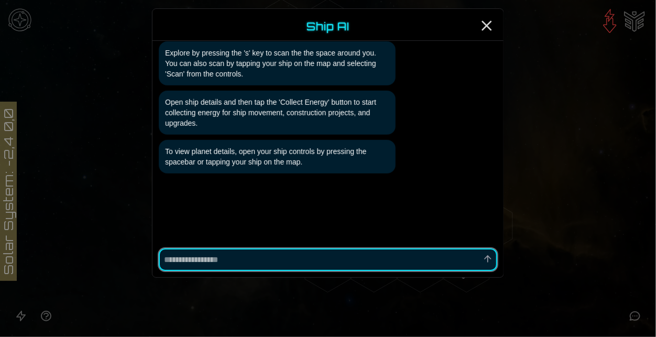
type textarea "*"
type textarea "***"
type textarea "*"
type textarea "***"
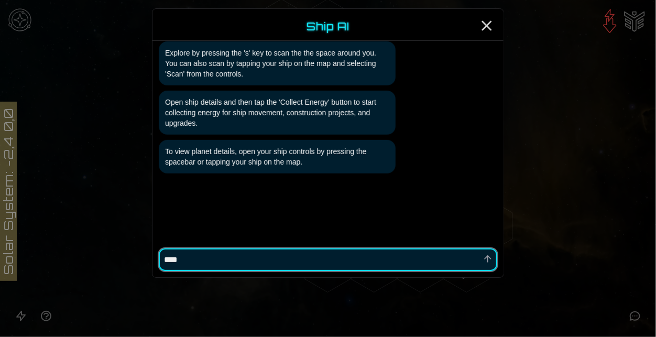
type textarea "*"
type textarea "*****"
type textarea "*"
type textarea "******"
type textarea "*"
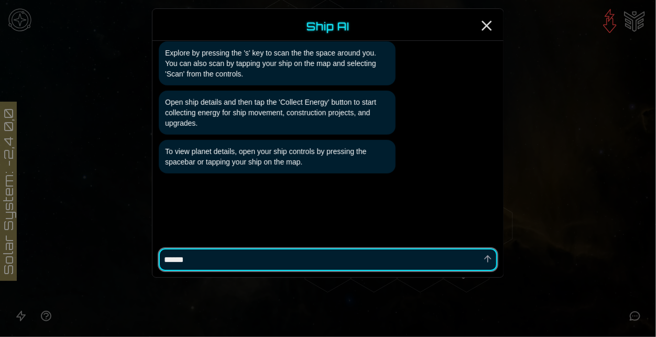
type textarea "******"
type textarea "*"
type textarea "******"
type textarea "*"
type textarea "********"
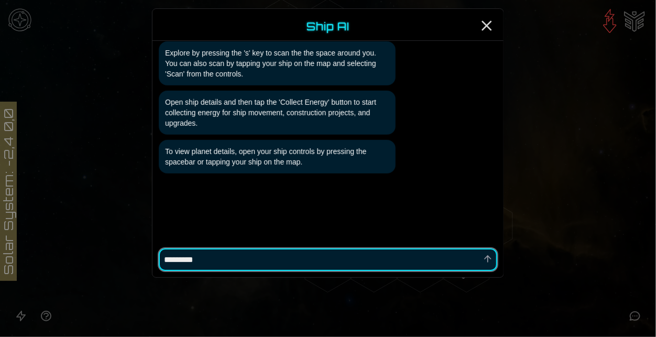
type textarea "*"
type textarea "**********"
type textarea "*"
type textarea "**********"
type textarea "*"
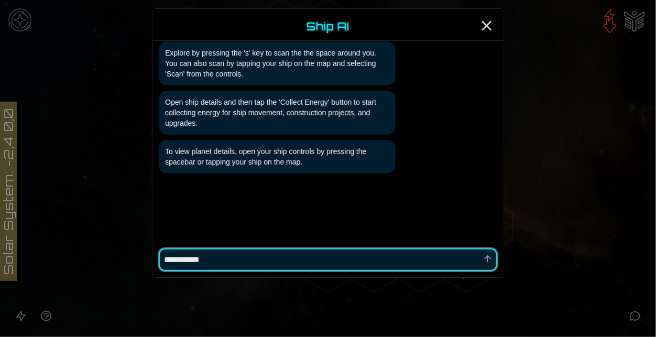
type textarea "**********"
type textarea "*"
type textarea "**********"
type textarea "*"
type textarea "**********"
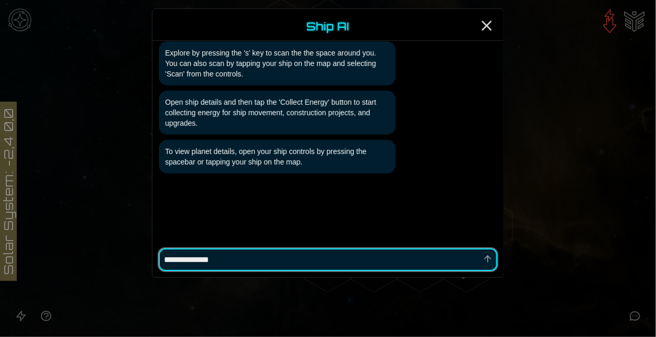
type textarea "*"
type textarea "**********"
type textarea "*"
type textarea "**********"
type textarea "*"
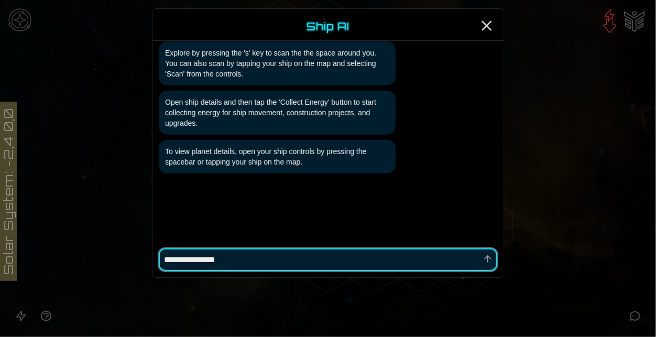
type textarea "**********"
type textarea "*"
type textarea "**********"
type textarea "*"
type textarea "**********"
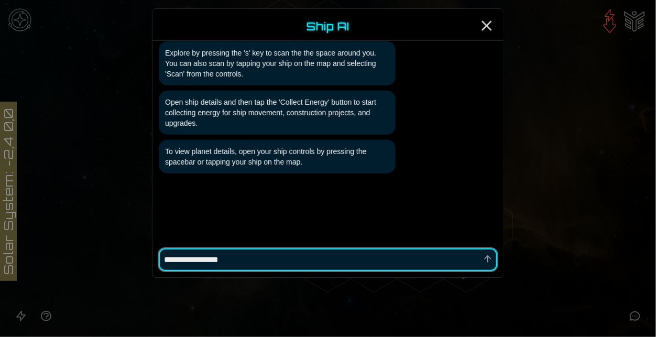
type textarea "*"
type textarea "**********"
type textarea "*"
type textarea "**********"
type textarea "*"
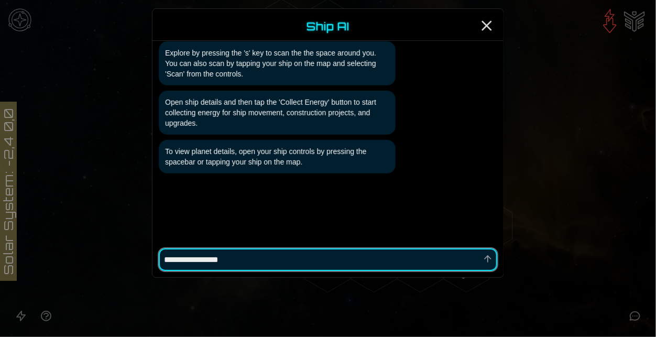
type textarea "**********"
type textarea "*"
type textarea "**********"
type textarea "*"
type textarea "**********"
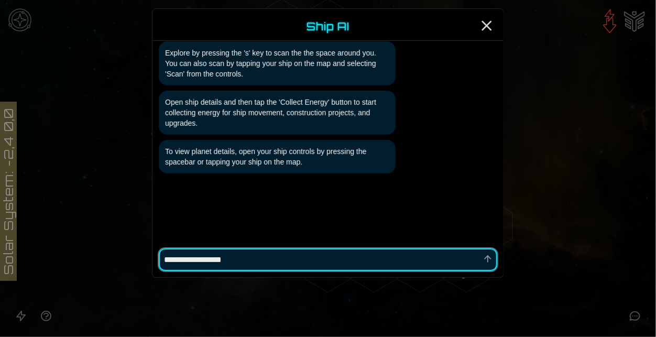
type textarea "*"
type textarea "**********"
type textarea "*"
type textarea "**********"
type textarea "*"
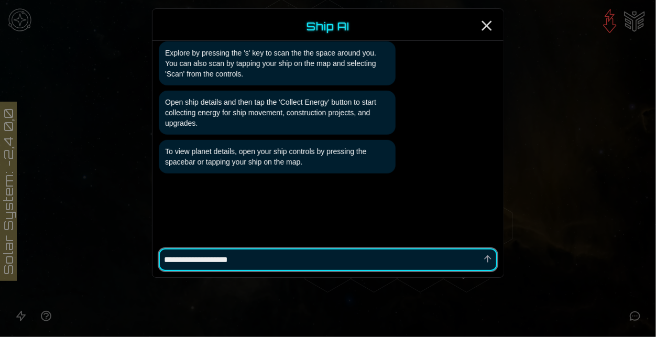
type textarea "**********"
type textarea "*"
type textarea "**********"
type textarea "*"
type textarea "**********"
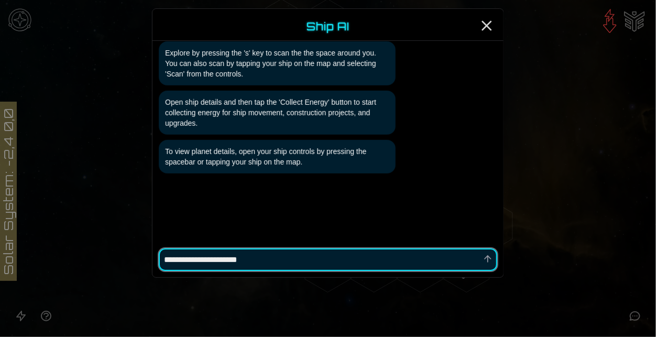
type textarea "*"
type textarea "**********"
type textarea "*"
type textarea "**********"
type textarea "*"
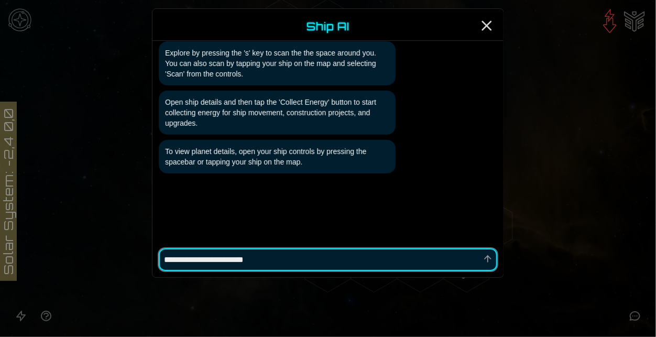
type textarea "**********"
type textarea "*"
type textarea "**********"
type textarea "*"
type textarea "**********"
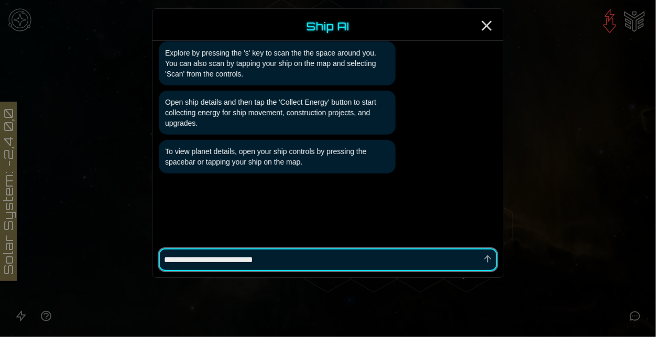
type textarea "*"
type textarea "**********"
type textarea "*"
type textarea "**********"
type textarea "*"
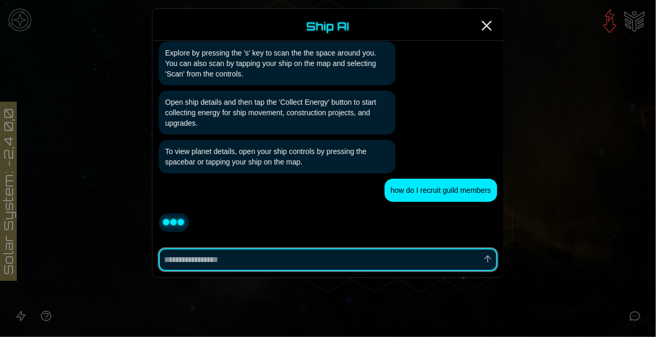
scroll to position [251, 0]
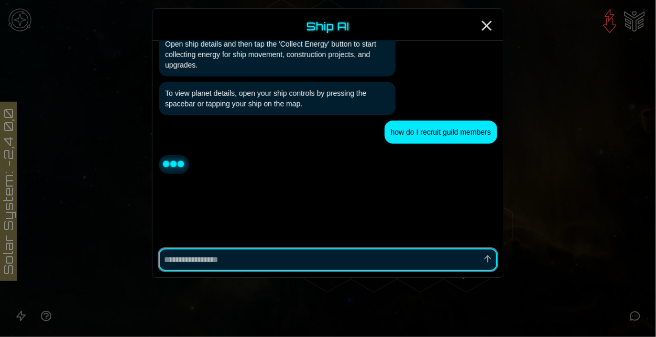
type textarea "*"
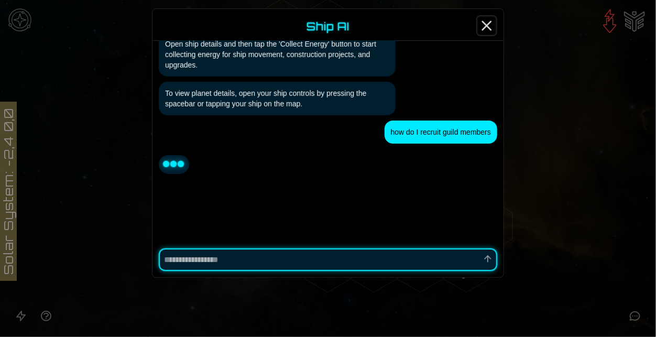
click at [490, 23] on line "Close" at bounding box center [487, 25] width 8 height 8
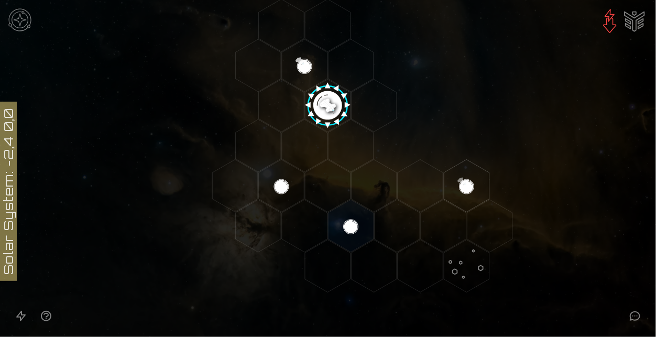
click at [328, 105] on image at bounding box center [328, 102] width 53 height 53
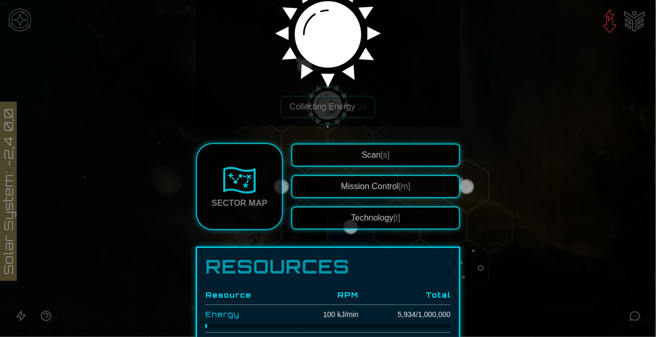
scroll to position [485, 0]
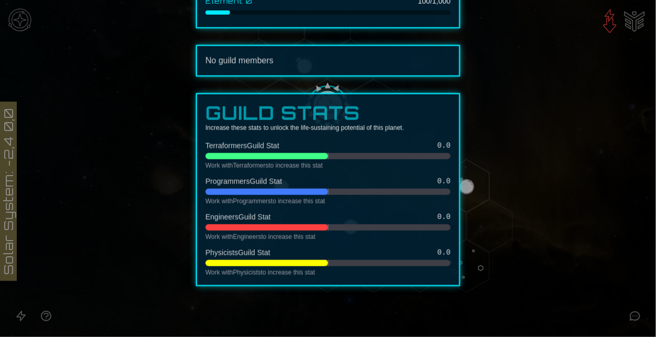
click at [330, 104] on h3 "Guild Stats" at bounding box center [328, 113] width 245 height 21
click at [627, 166] on div at bounding box center [328, 168] width 656 height 337
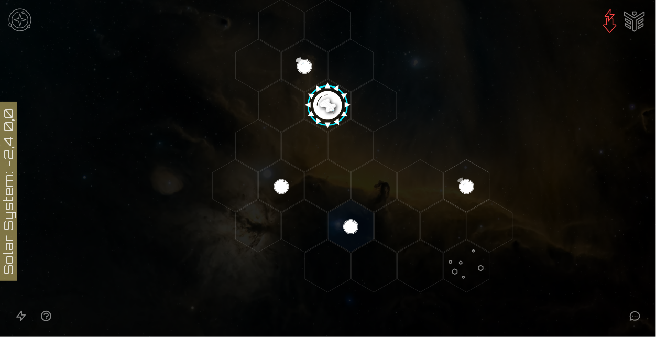
click at [24, 320] on icon "Open accessible navigation interface" at bounding box center [21, 316] width 13 height 13
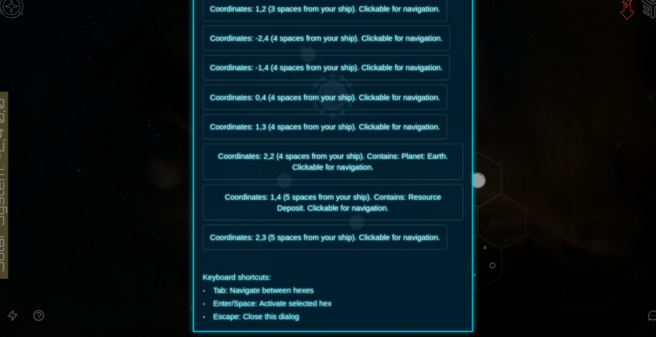
scroll to position [0, 0]
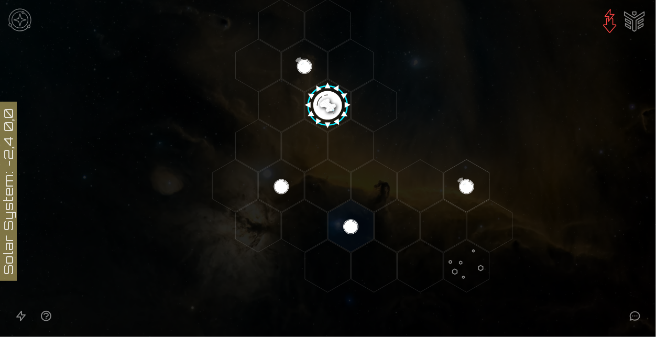
click at [342, 99] on image at bounding box center [328, 102] width 53 height 53
